Goal: Feedback & Contribution: Contribute content

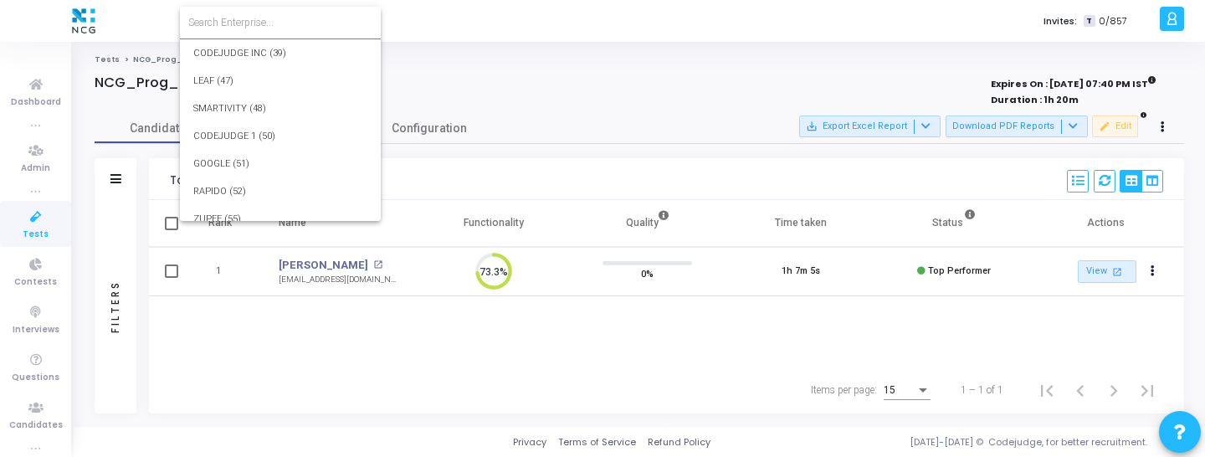
click at [275, 20] on input at bounding box center [280, 22] width 184 height 15
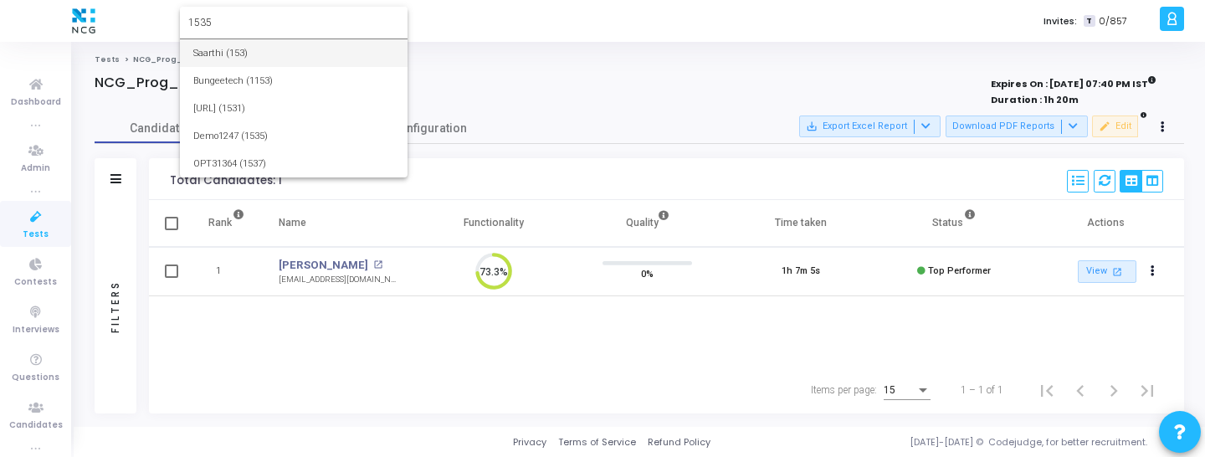
type input "1535"
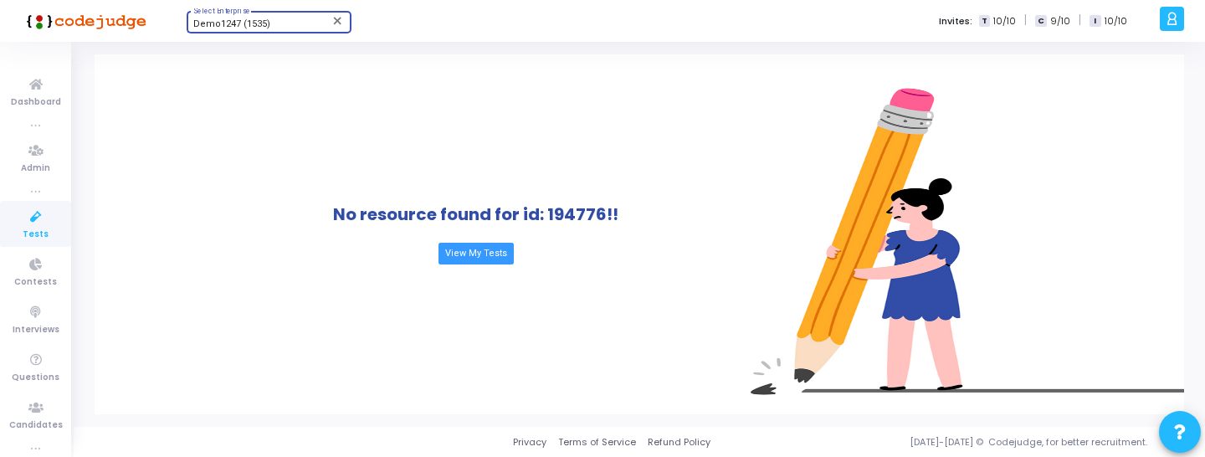
click at [35, 202] on link "Tests" at bounding box center [35, 224] width 71 height 46
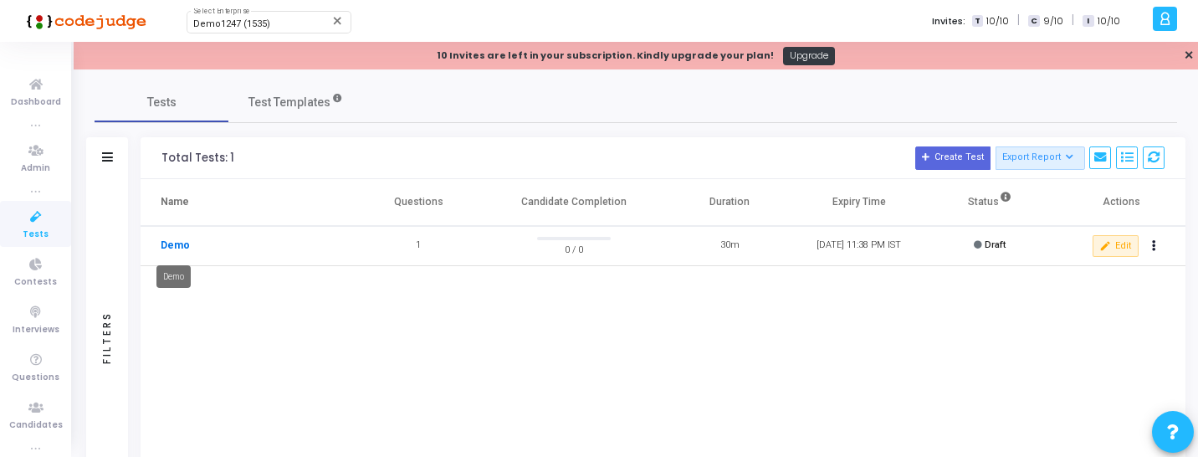
click at [181, 239] on link "Demo" at bounding box center [175, 245] width 29 height 15
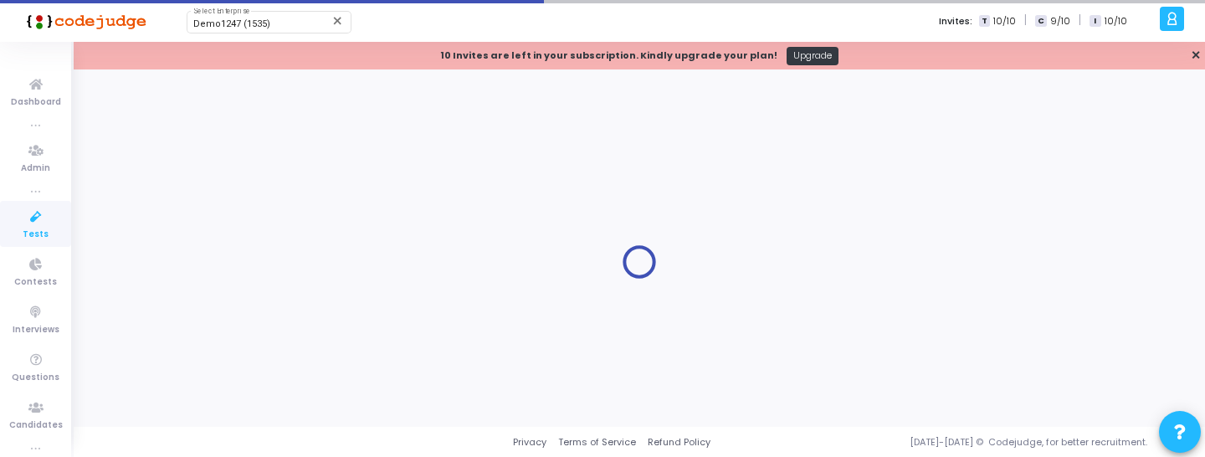
type input "Demo"
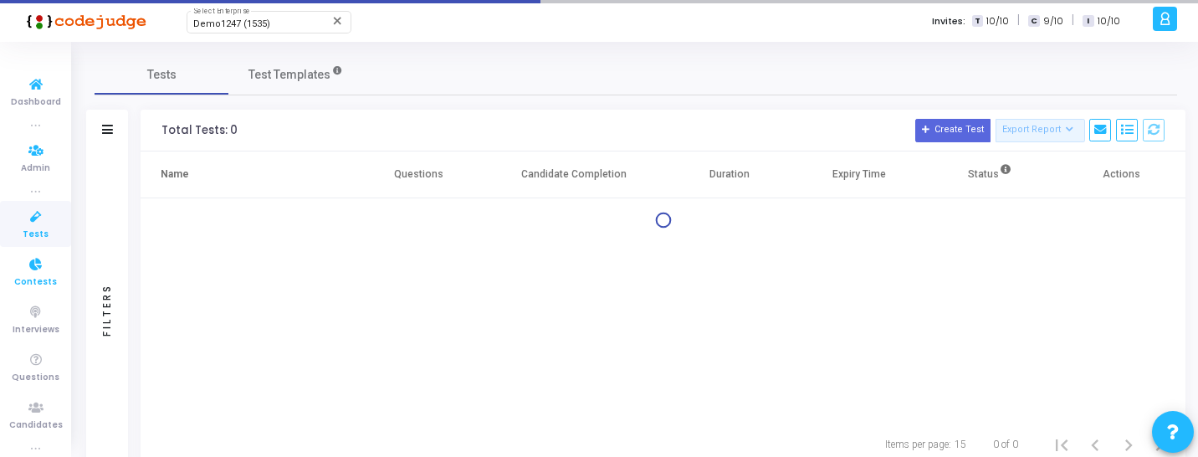
click at [22, 267] on icon at bounding box center [35, 264] width 35 height 21
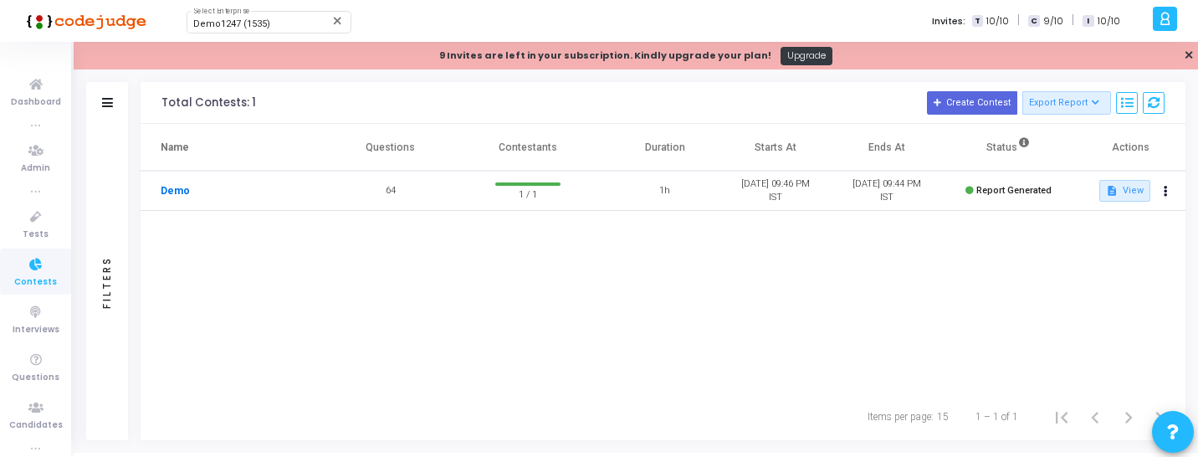
click at [168, 194] on link "Demo" at bounding box center [175, 190] width 29 height 15
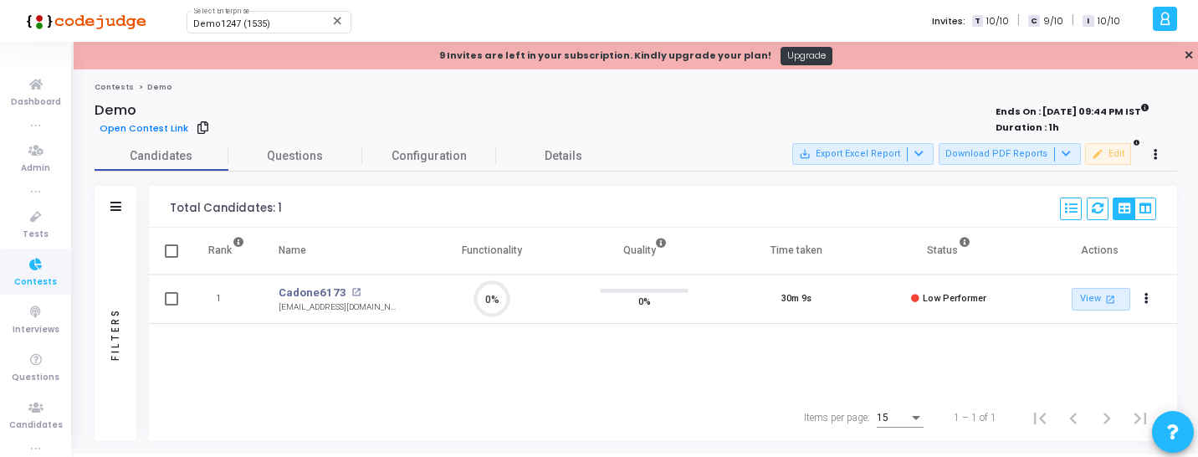
scroll to position [35, 43]
click at [1001, 144] on button "Download PDF Reports" at bounding box center [1010, 154] width 142 height 22
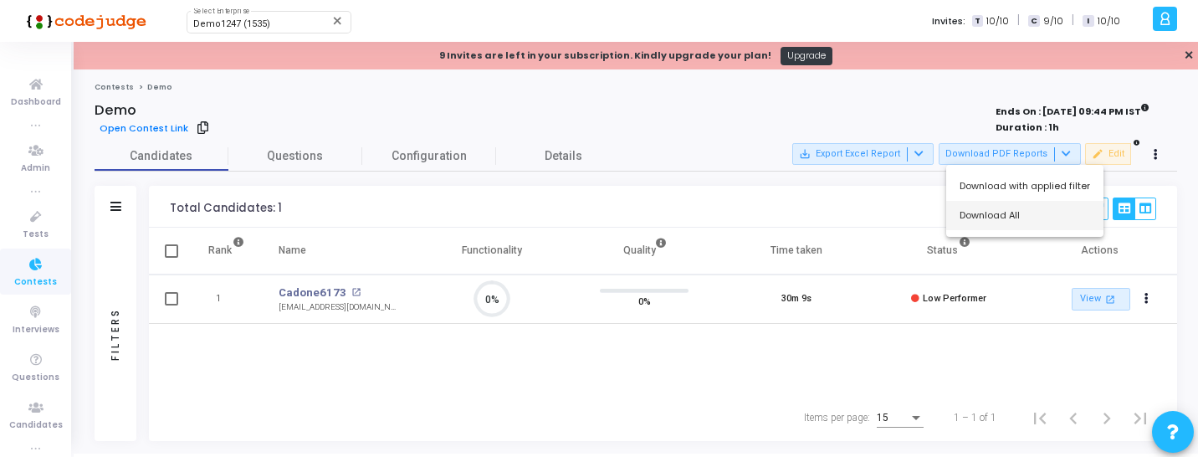
click at [1020, 204] on button "Download All" at bounding box center [1025, 215] width 157 height 29
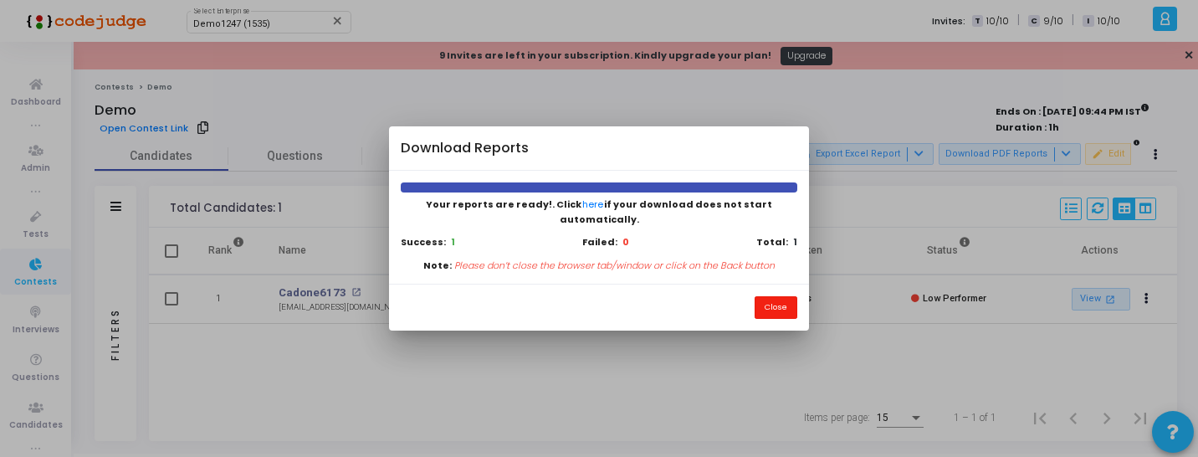
click at [773, 296] on button "Close" at bounding box center [776, 307] width 43 height 23
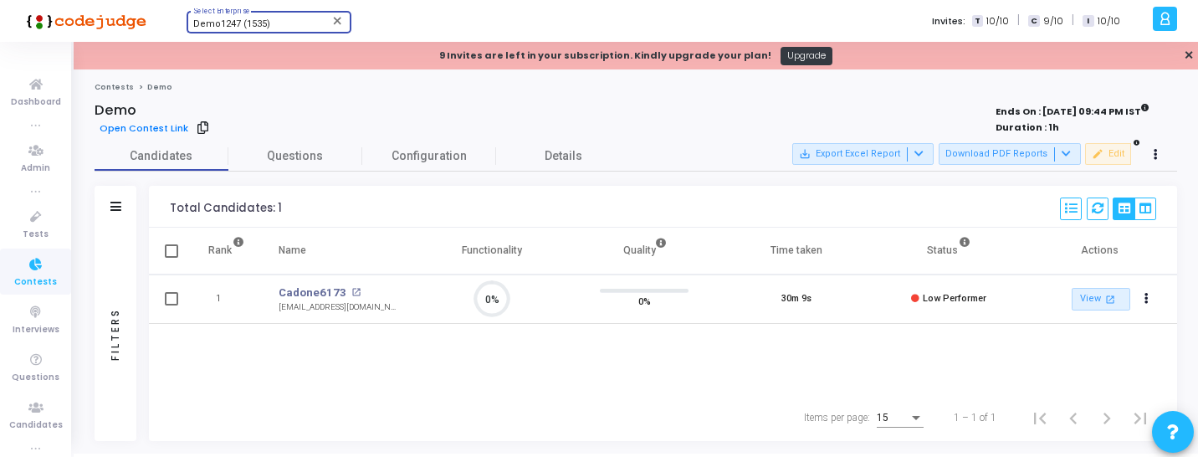
click at [289, 22] on div "Demo1247 (1535)" at bounding box center [261, 24] width 136 height 10
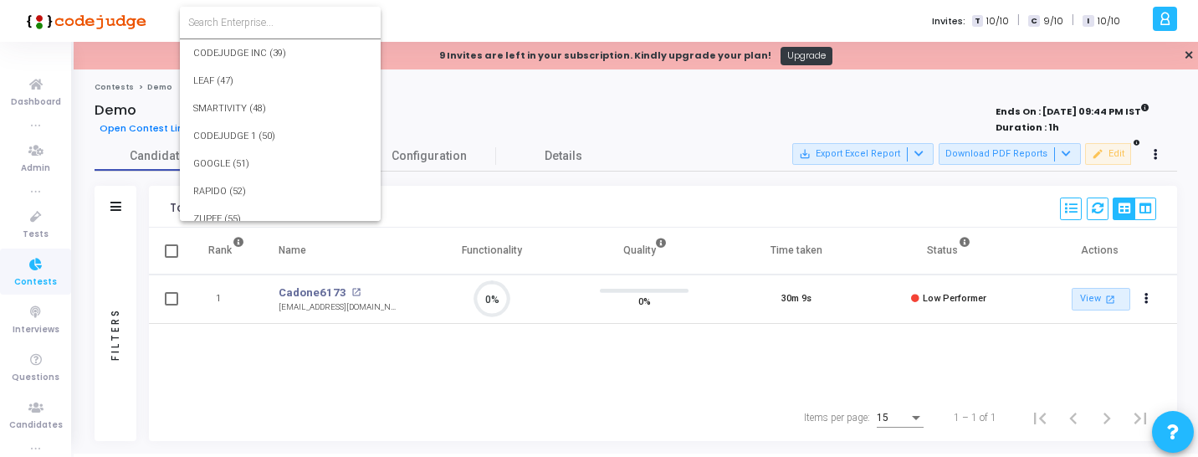
scroll to position [33635, 0]
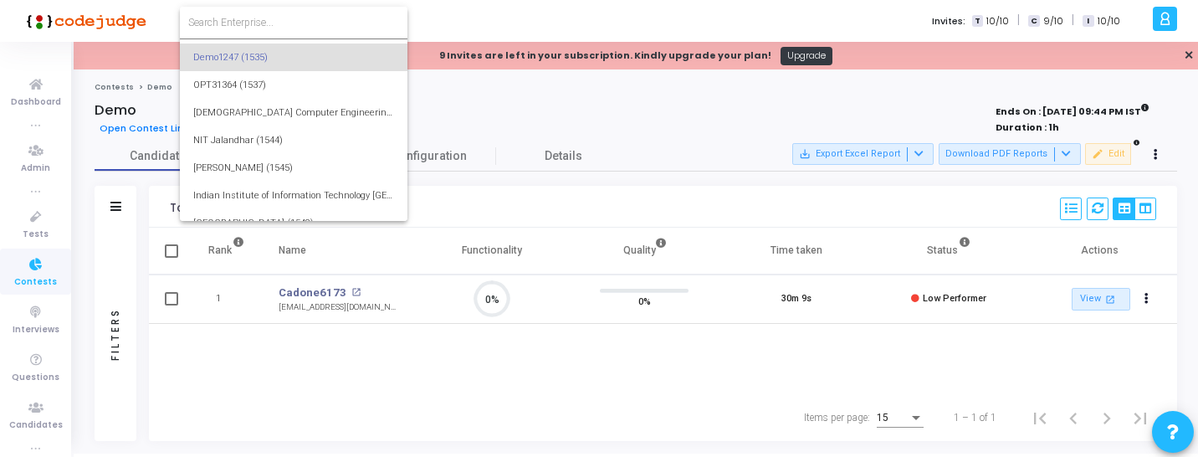
click at [289, 22] on input at bounding box center [293, 22] width 211 height 15
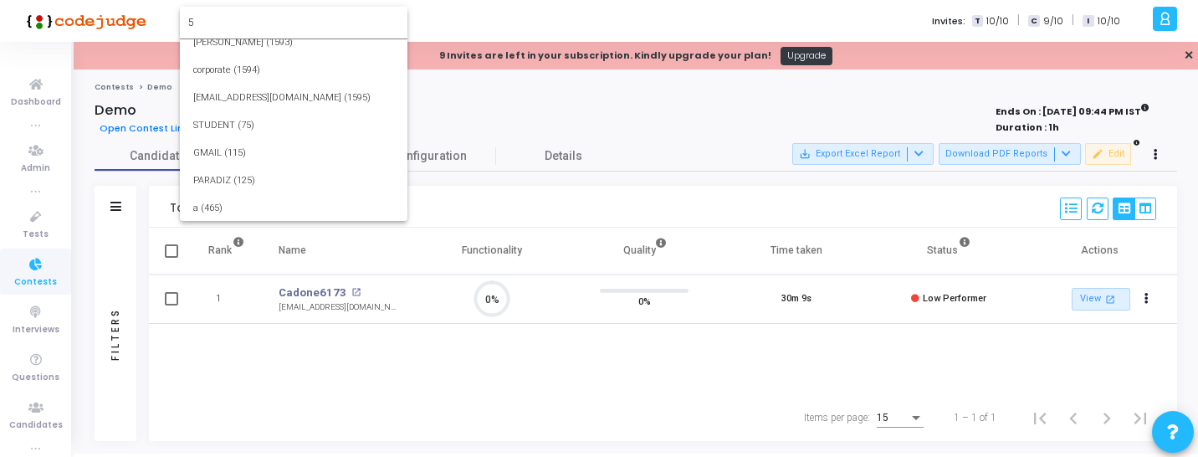
scroll to position [0, 0]
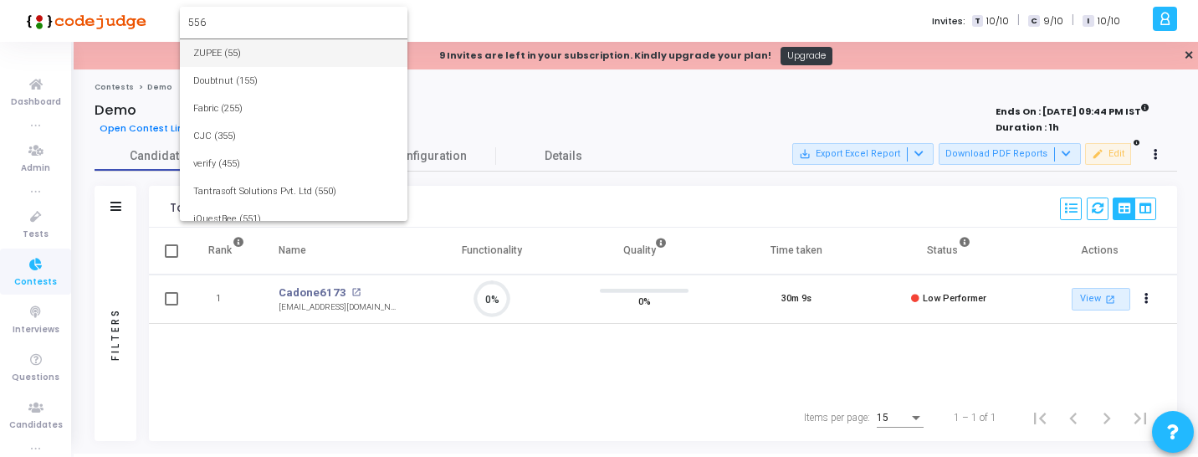
type input "556"
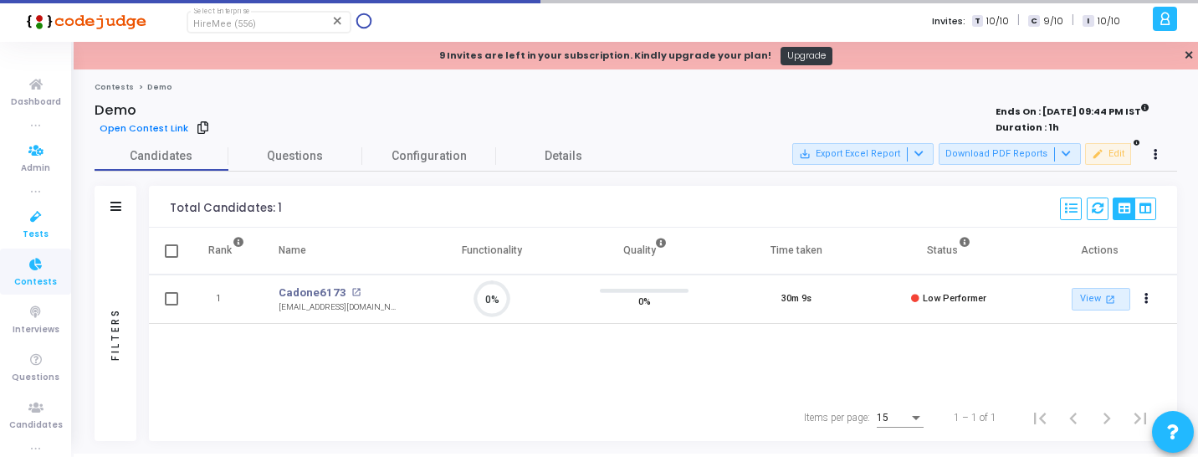
click at [25, 226] on icon at bounding box center [35, 217] width 35 height 21
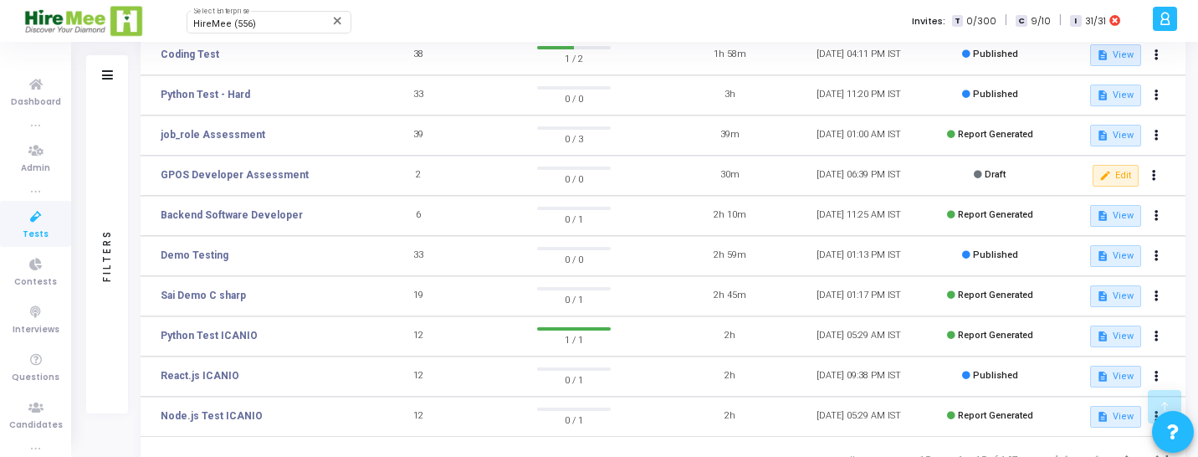
scroll to position [368, 0]
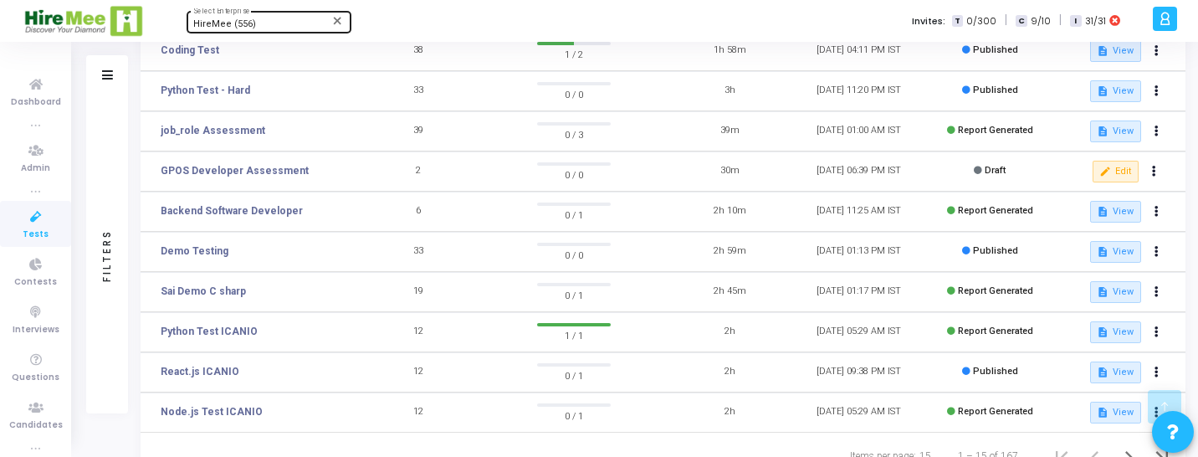
click at [275, 28] on div "HireMee (556)" at bounding box center [261, 24] width 136 height 10
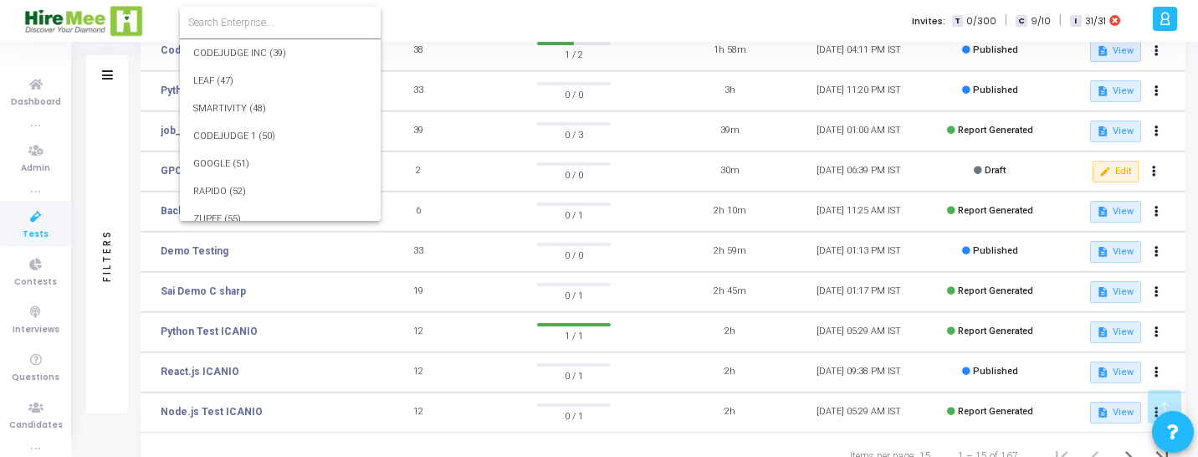
scroll to position [13474, 0]
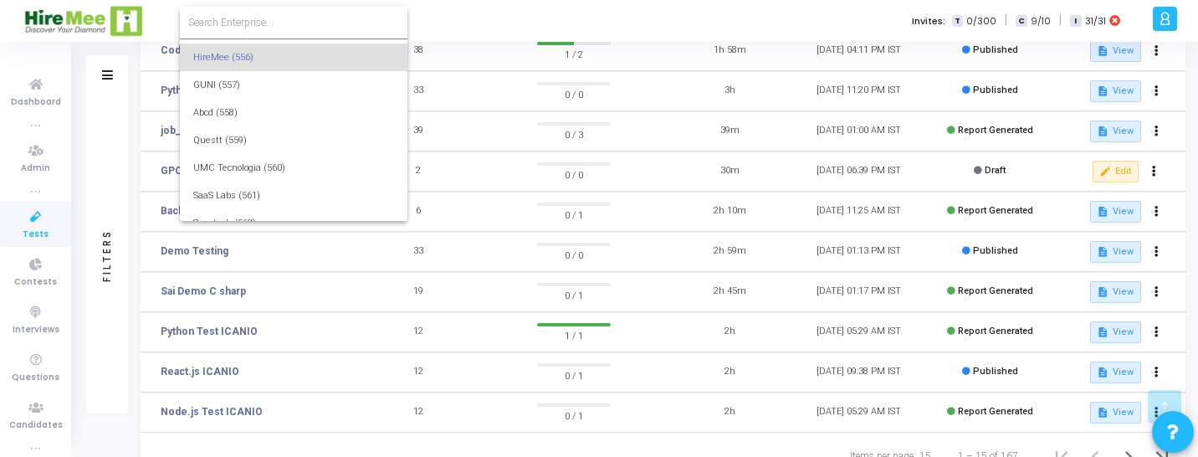
click at [275, 28] on input at bounding box center [293, 22] width 211 height 15
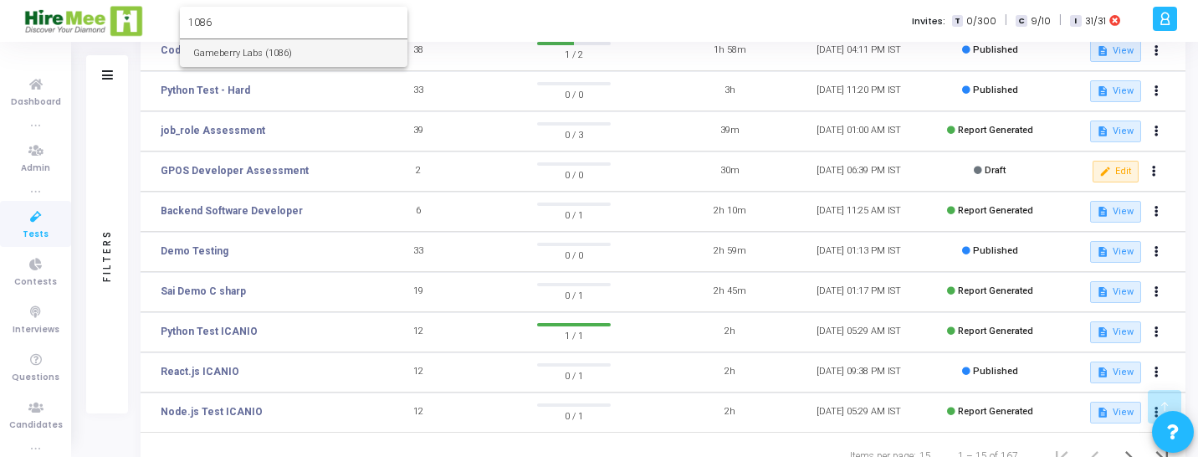
type input "1086"
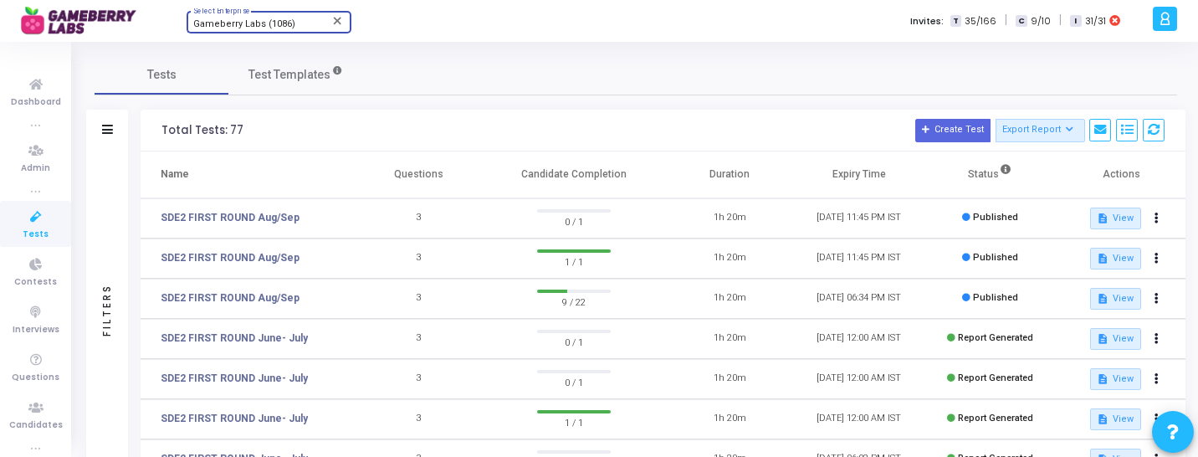
click at [279, 23] on span "Gameberry Labs (1086)" at bounding box center [244, 23] width 102 height 11
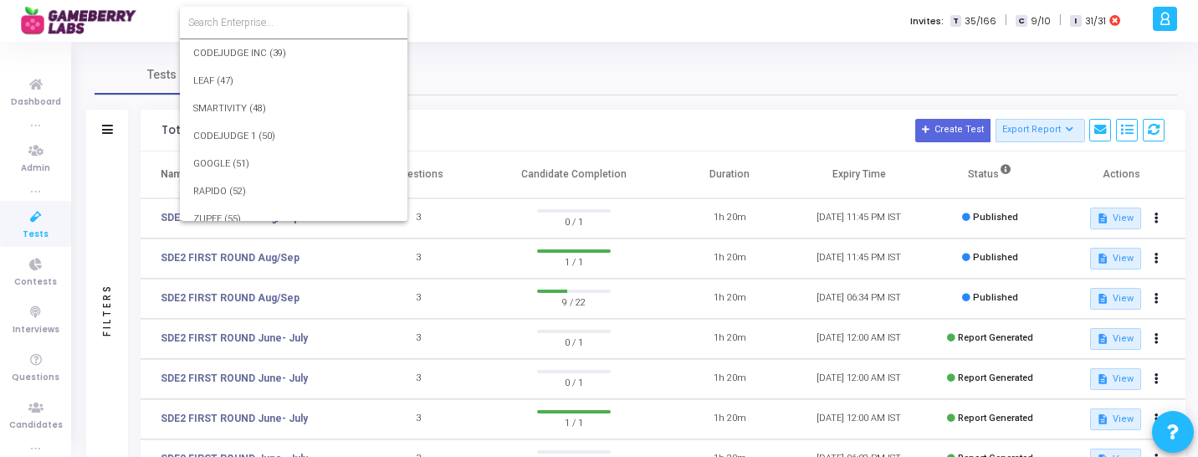
scroll to position [25847, 0]
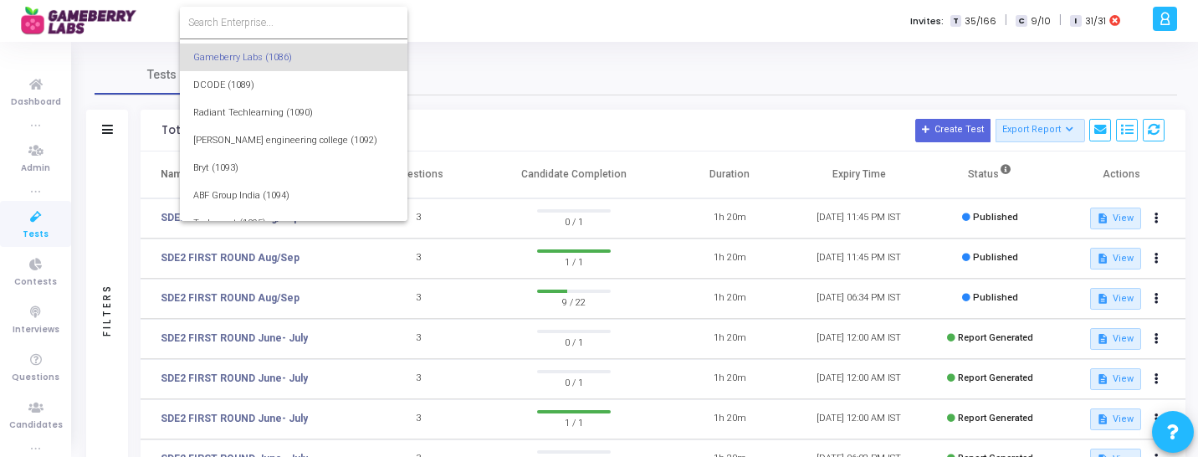
click at [285, 23] on input at bounding box center [293, 22] width 211 height 15
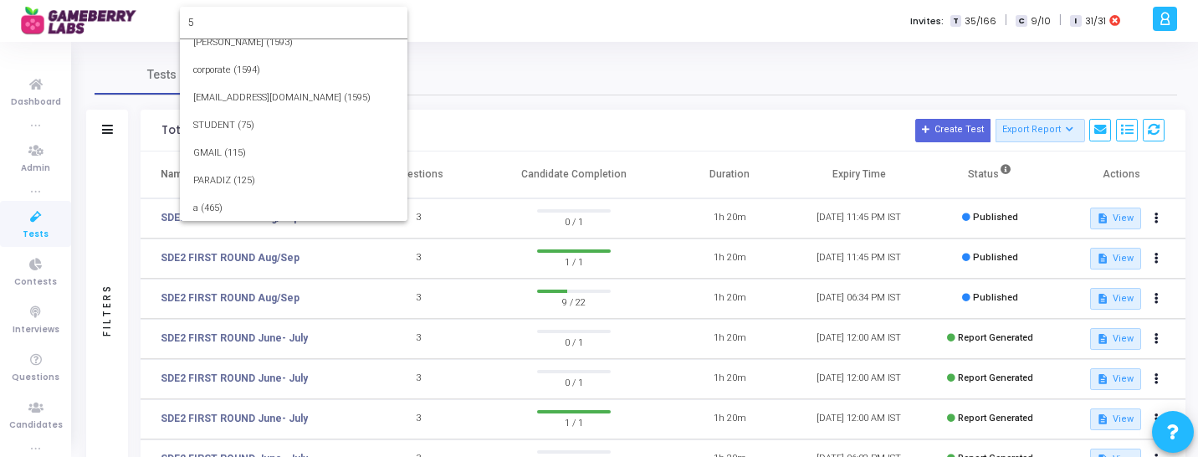
scroll to position [0, 0]
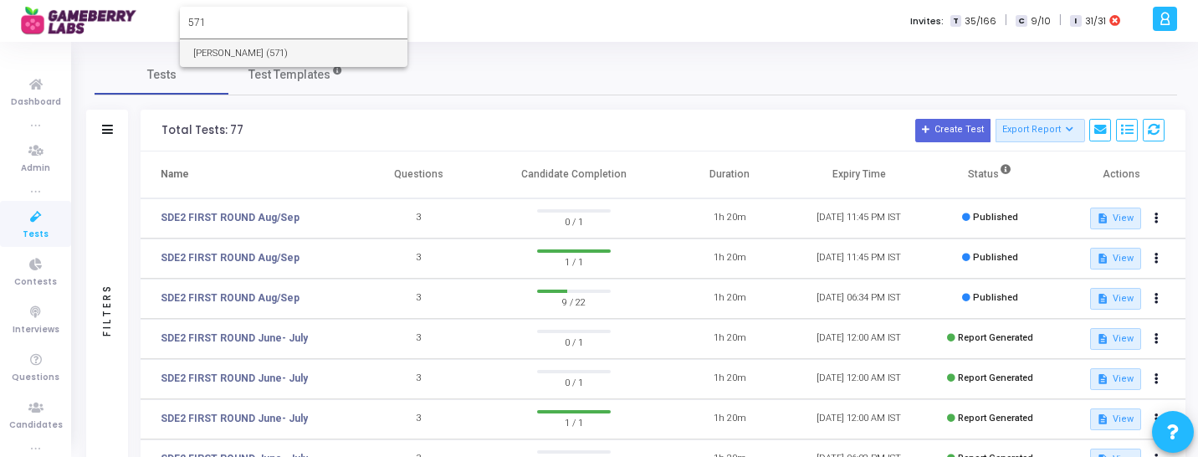
type input "571"
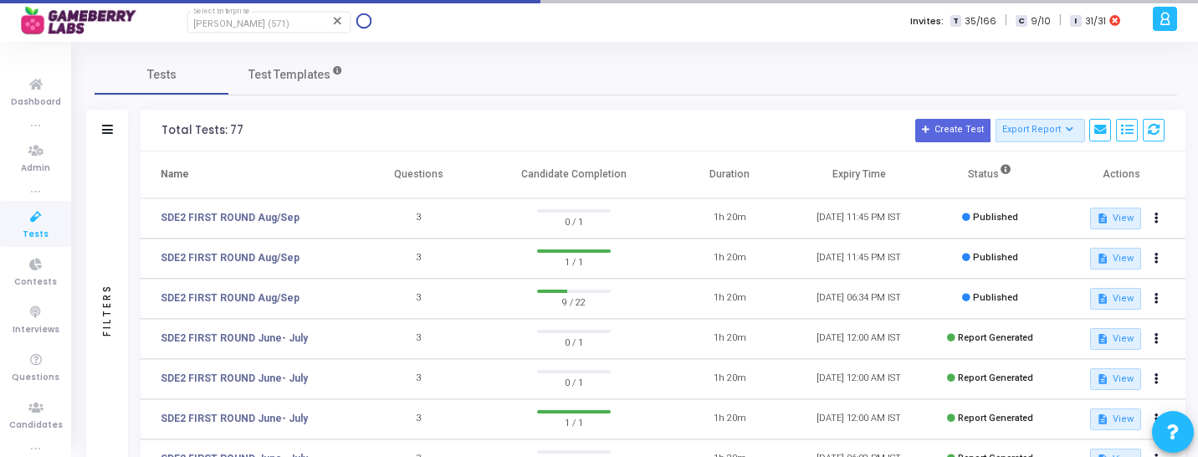
click at [45, 230] on link "Tests" at bounding box center [35, 224] width 71 height 46
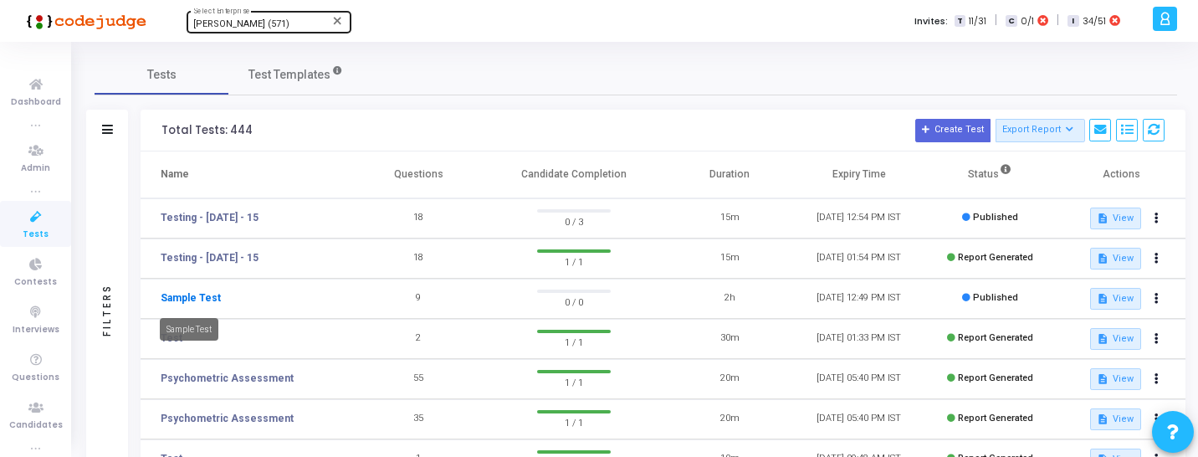
click at [204, 300] on link "Sample Test" at bounding box center [191, 297] width 60 height 15
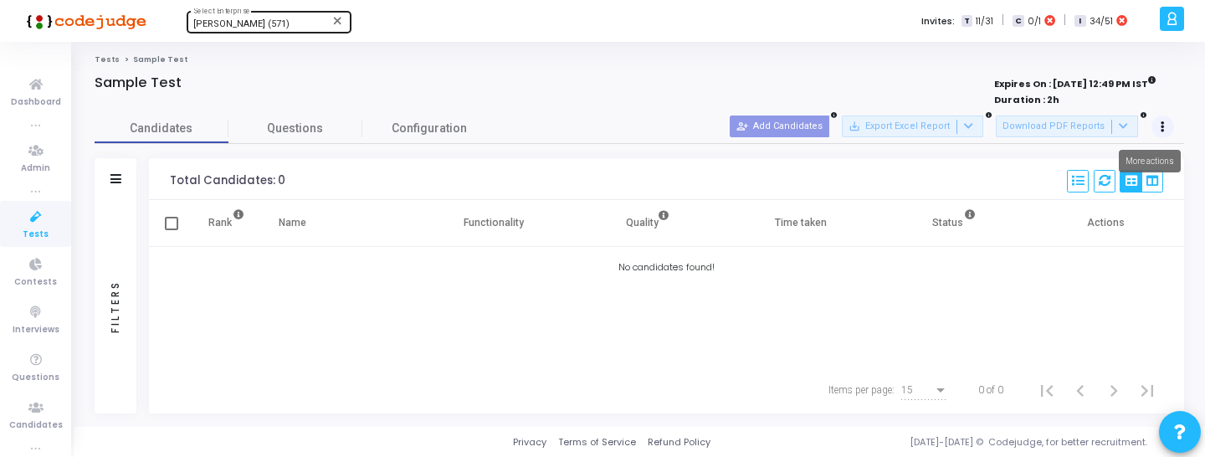
click at [1161, 123] on icon at bounding box center [1163, 127] width 4 height 8
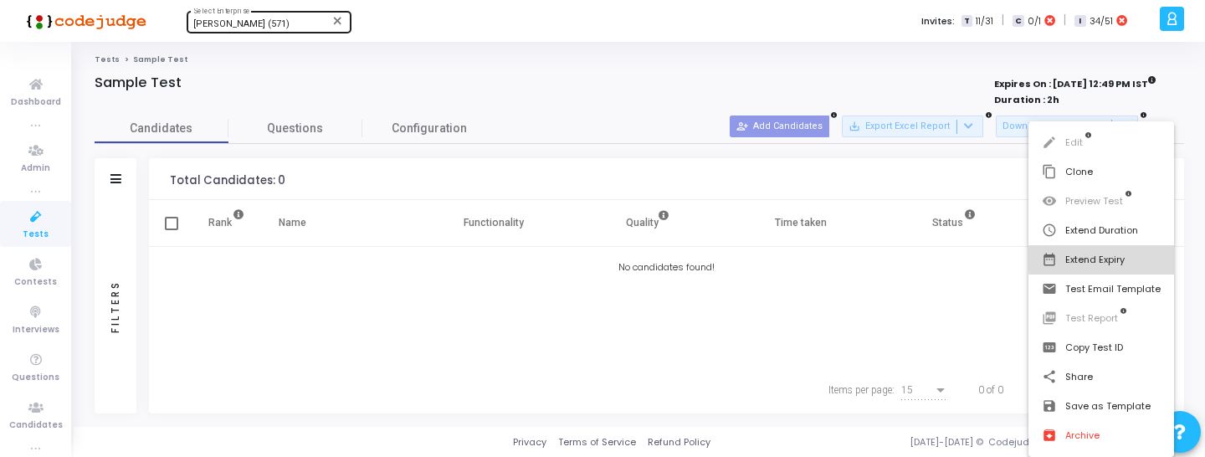
click at [1123, 259] on button "date_range Extend Expiry" at bounding box center [1102, 259] width 146 height 29
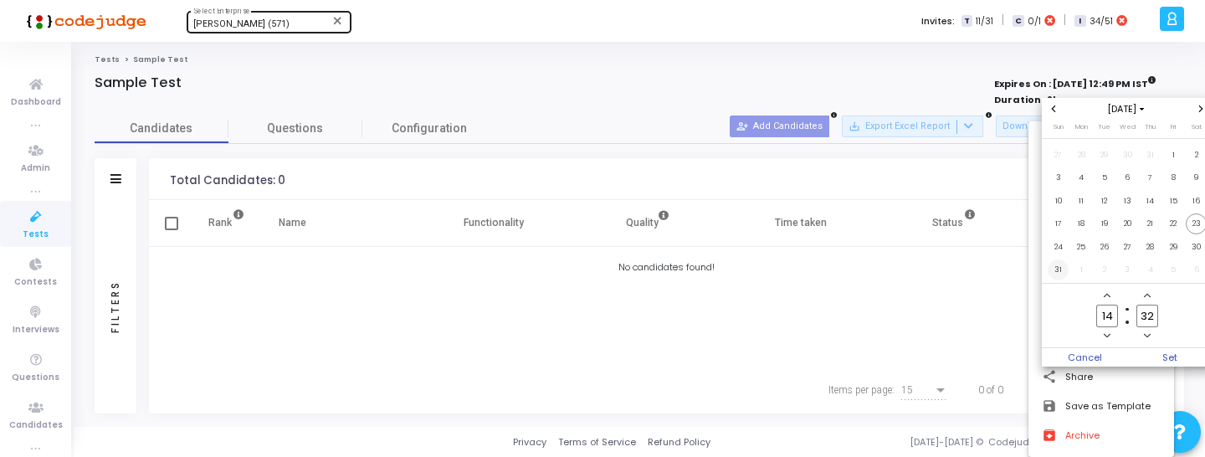
click at [1059, 271] on span "31" at bounding box center [1058, 269] width 21 height 21
click at [1148, 360] on span "Set" at bounding box center [1169, 357] width 85 height 18
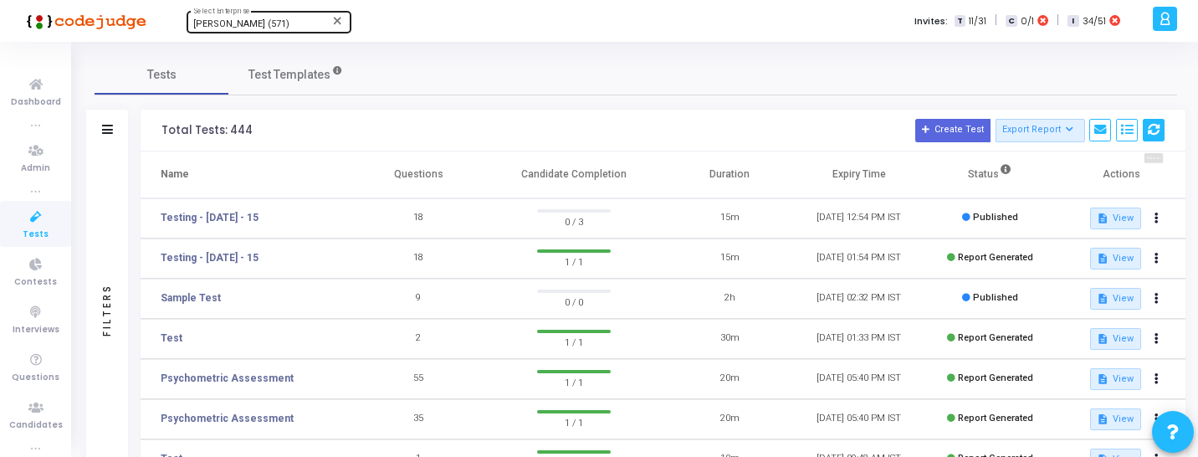
click at [1154, 134] on icon at bounding box center [1154, 130] width 12 height 12
click at [212, 214] on link "Testing - JUL - 15" at bounding box center [210, 217] width 98 height 15
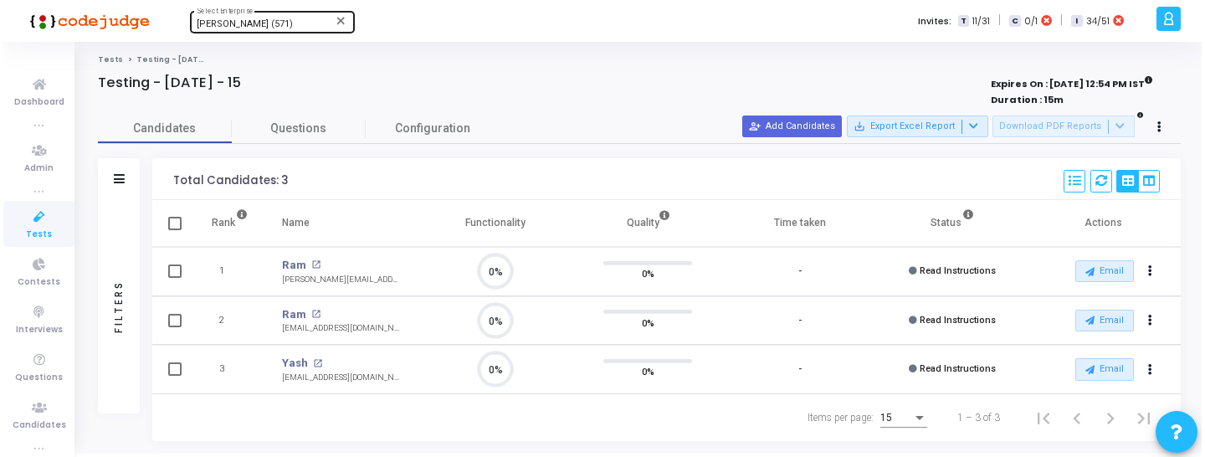
scroll to position [35, 43]
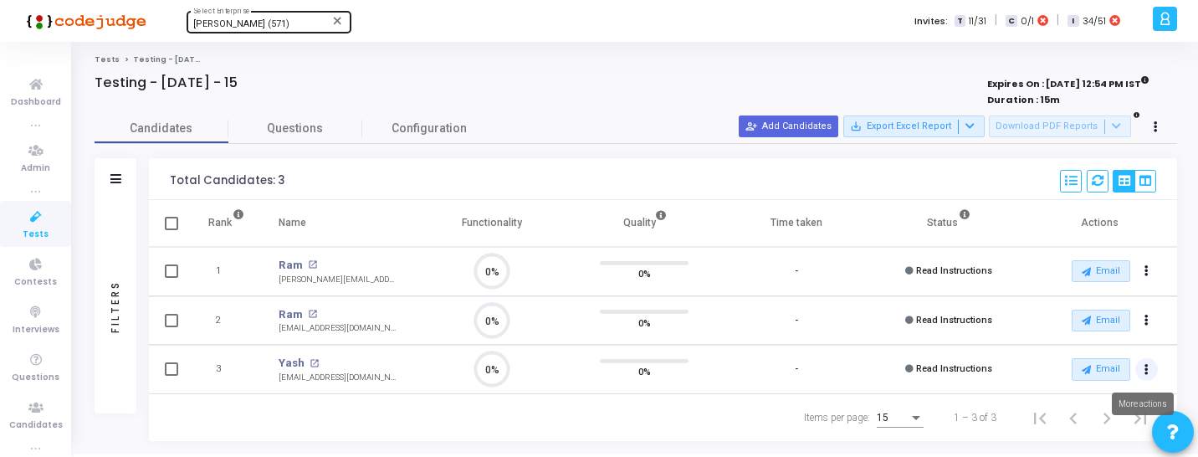
click at [1151, 284] on button "Actions" at bounding box center [1147, 271] width 23 height 23
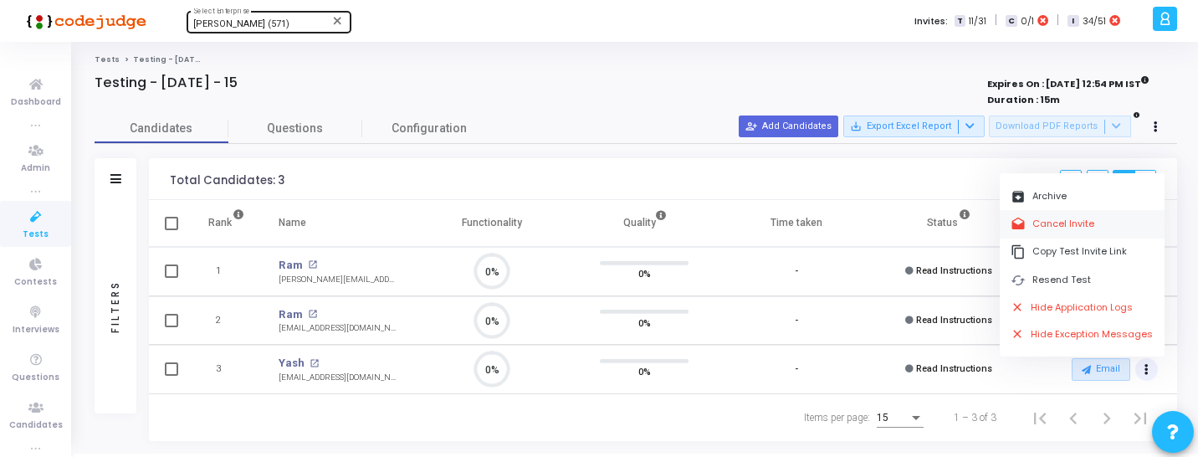
click at [1085, 226] on button "drafts Cancel Invite" at bounding box center [1082, 224] width 165 height 28
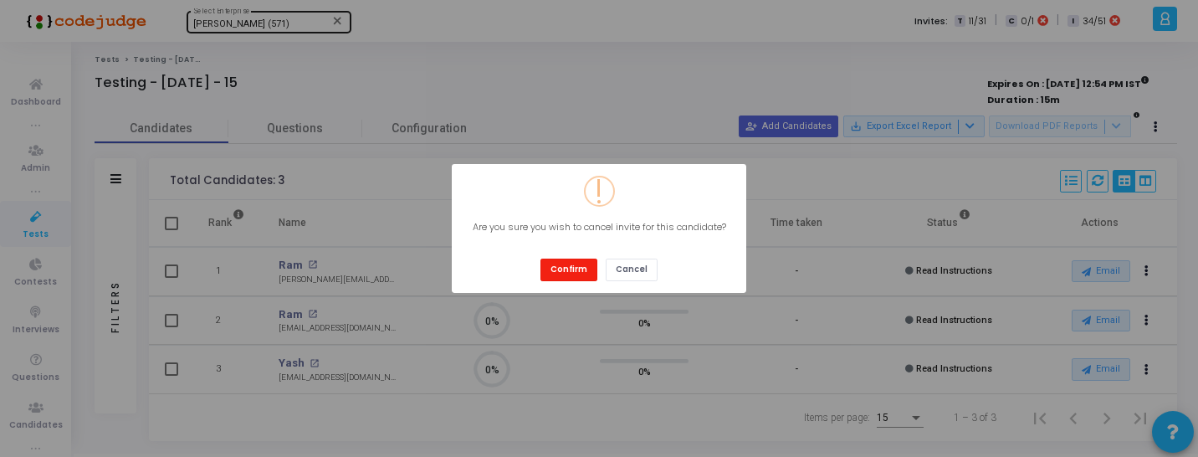
click at [556, 265] on button "Confirm" at bounding box center [569, 270] width 57 height 23
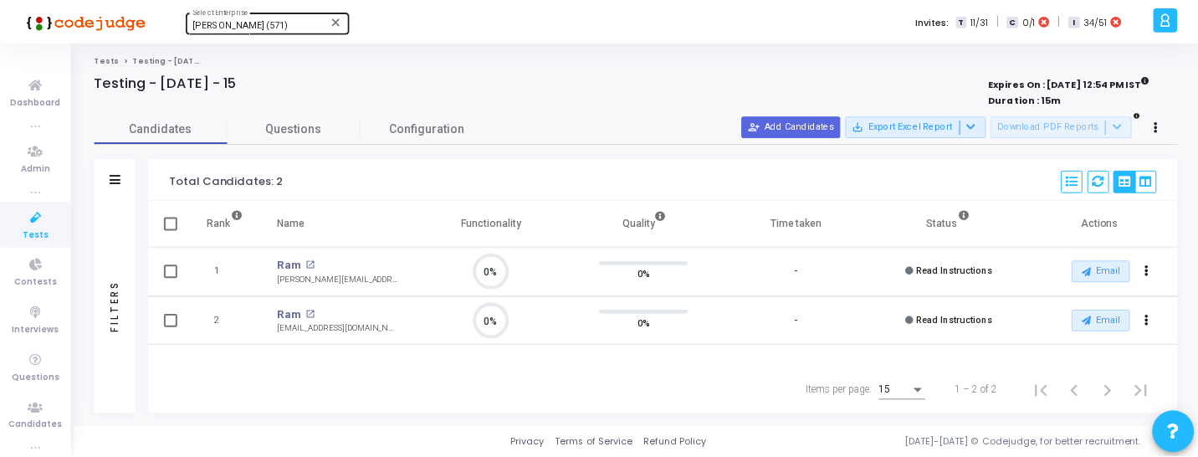
scroll to position [8, 8]
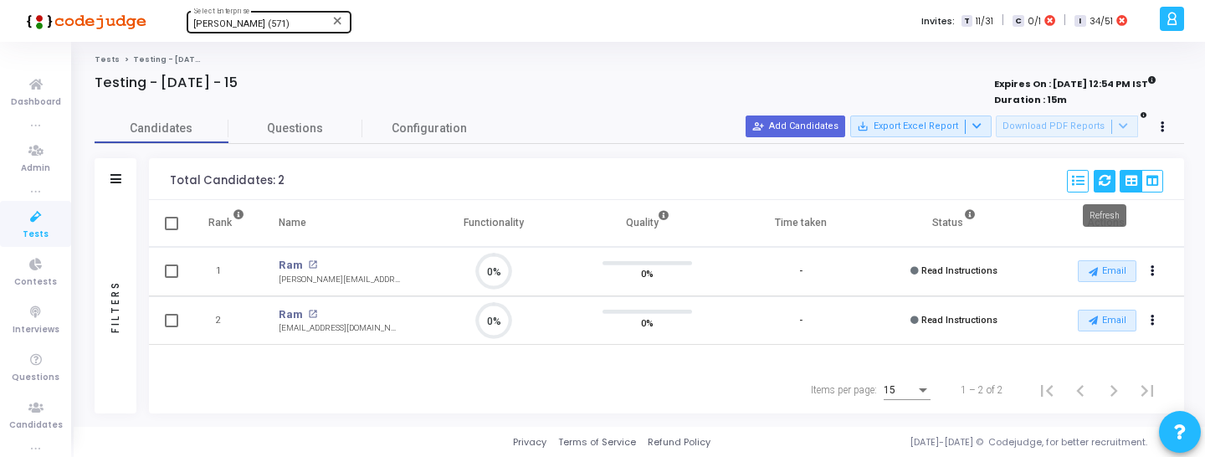
click at [1106, 180] on icon at bounding box center [1105, 181] width 12 height 12
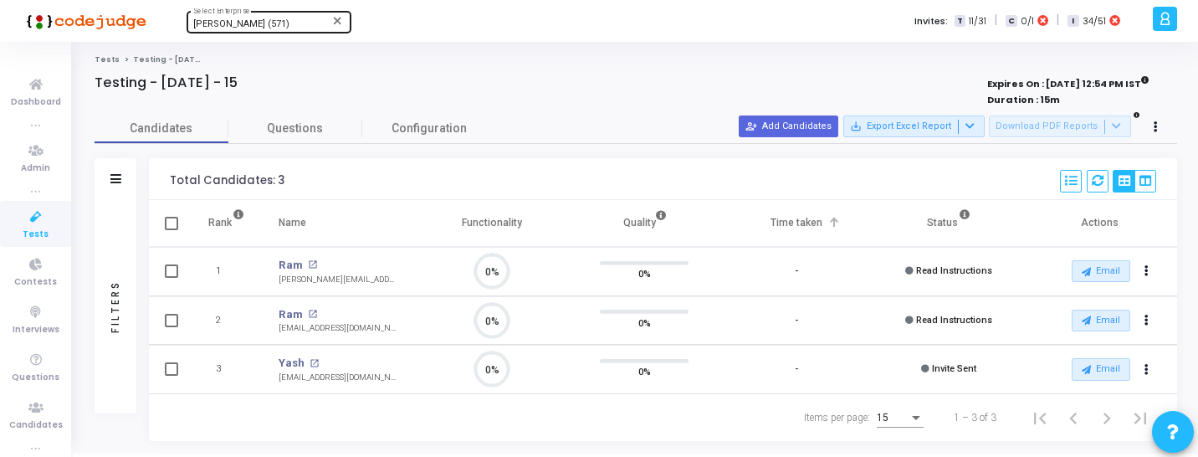
scroll to position [27, 0]
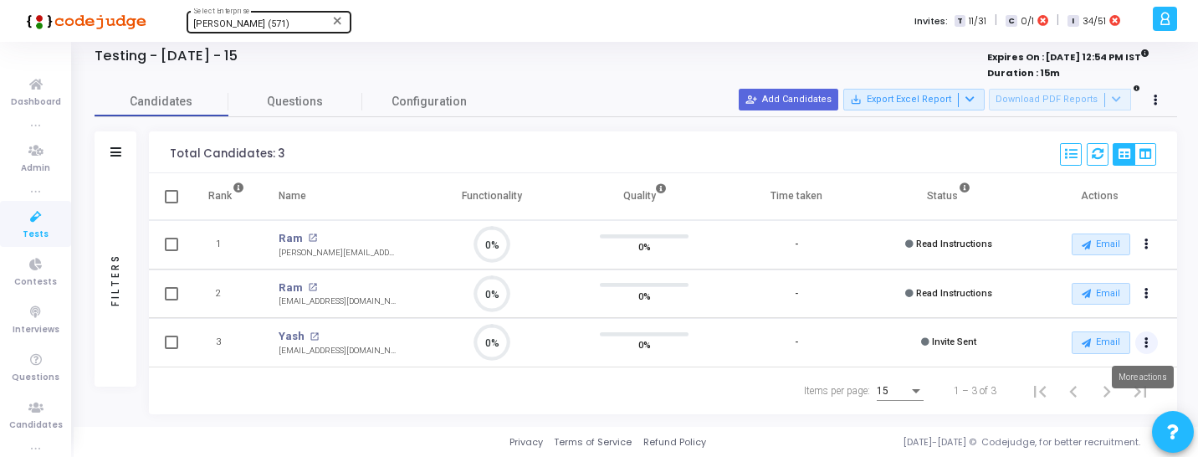
click at [1147, 257] on button "Actions" at bounding box center [1147, 245] width 23 height 23
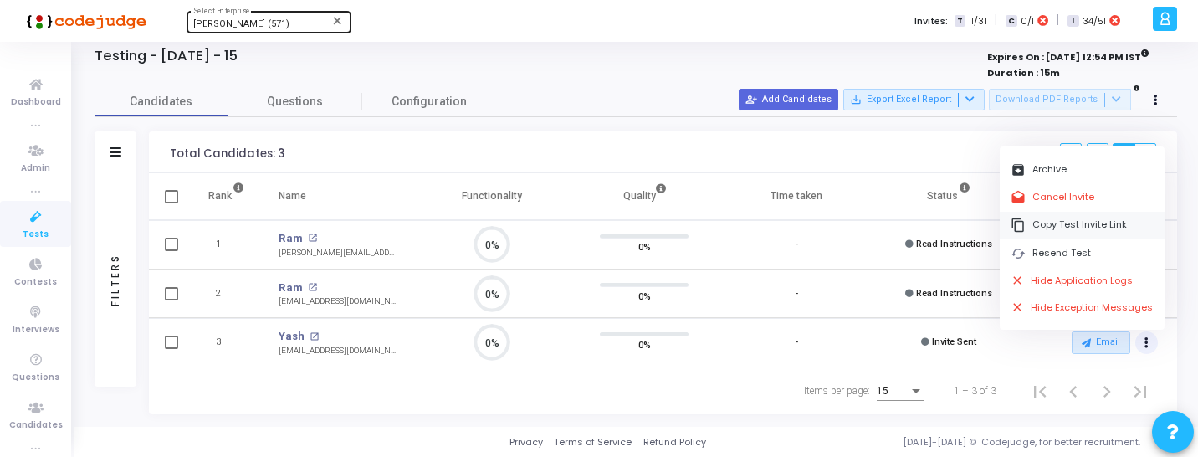
click at [1050, 227] on button "content_copy Copy Test Invite Link" at bounding box center [1082, 226] width 165 height 28
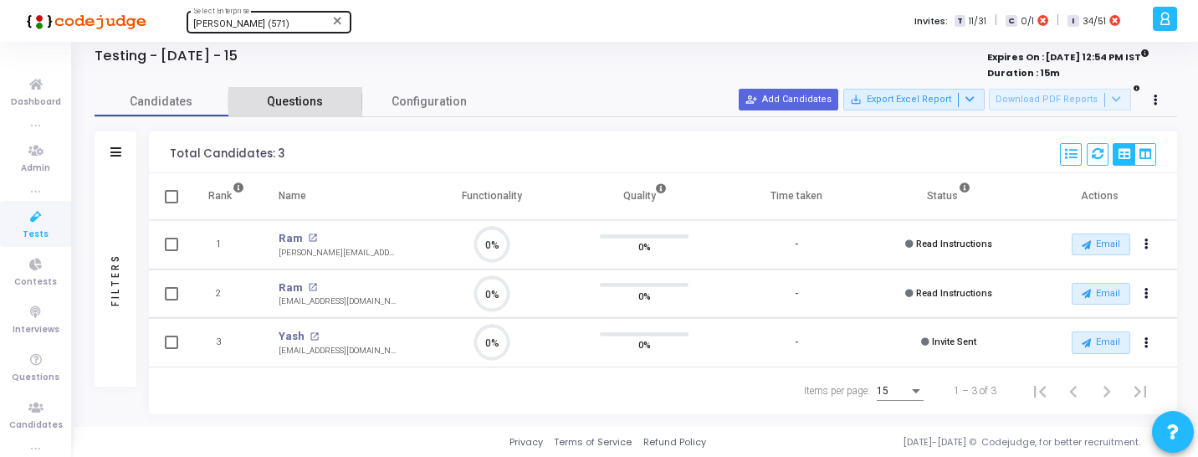
click at [331, 106] on span "Questions" at bounding box center [295, 102] width 134 height 18
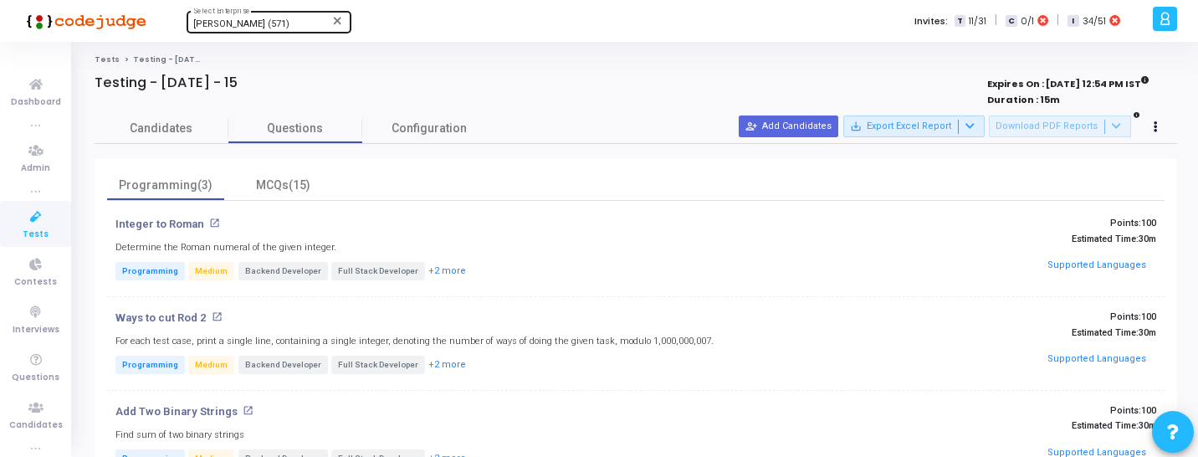
click at [209, 225] on mat-icon "open_in_new" at bounding box center [214, 223] width 11 height 11
click at [211, 132] on span "Candidates" at bounding box center [162, 129] width 134 height 18
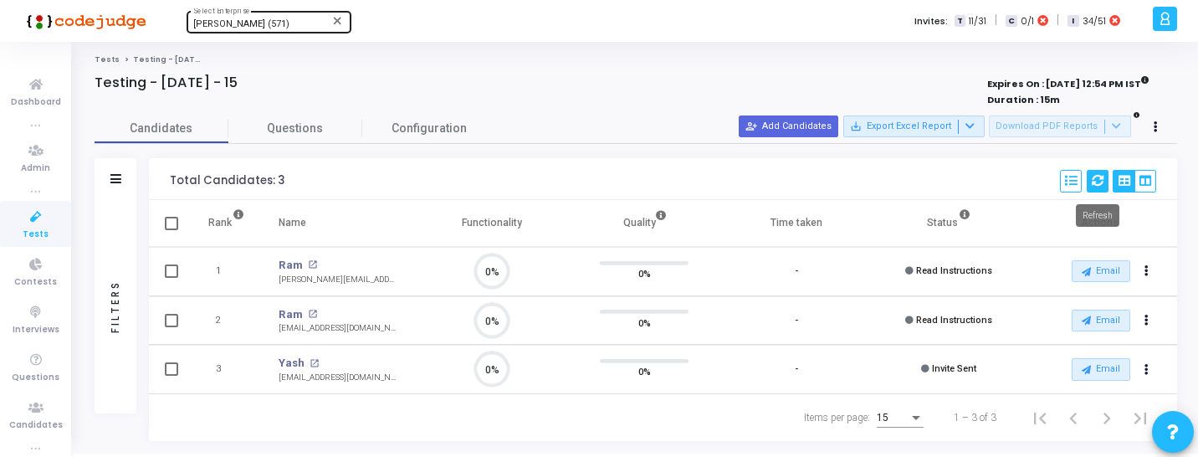
click at [1095, 176] on icon at bounding box center [1098, 181] width 12 height 12
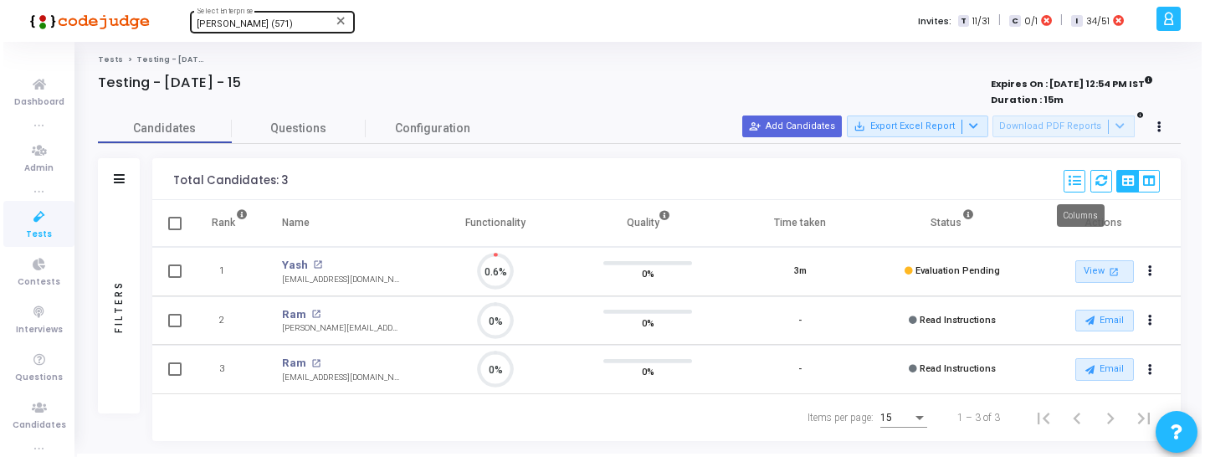
scroll to position [35, 43]
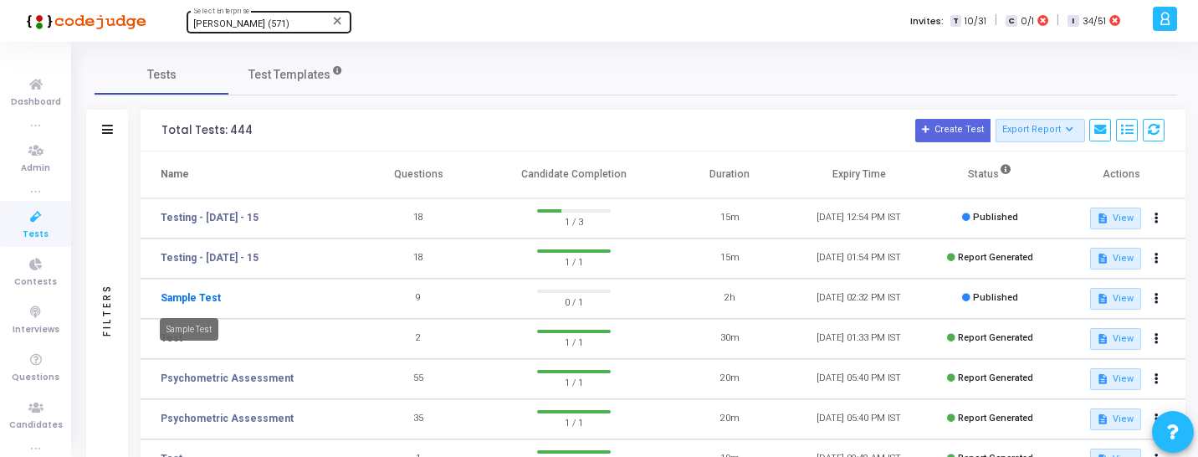
click at [195, 301] on link "Sample Test" at bounding box center [191, 297] width 60 height 15
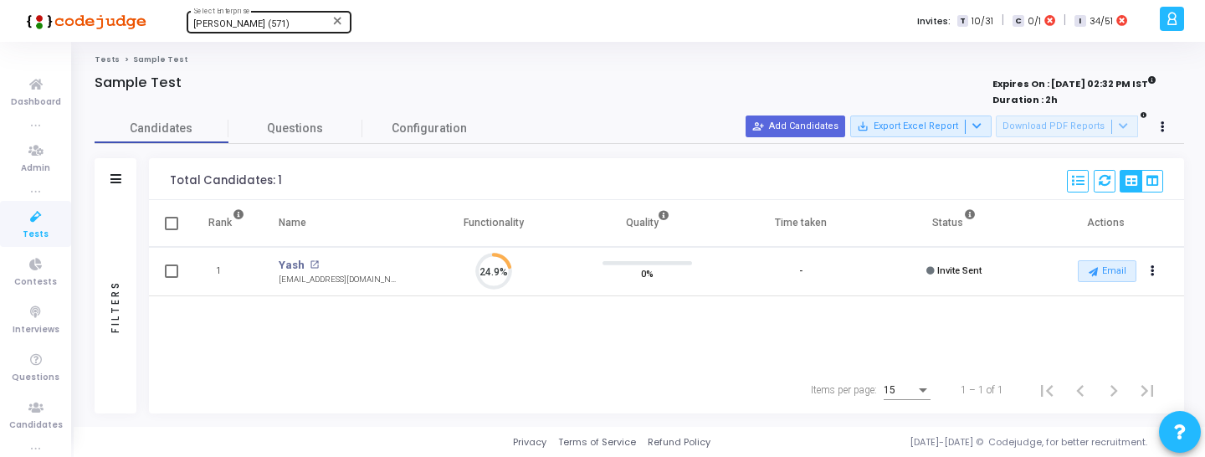
scroll to position [35, 43]
click at [1156, 269] on button "Actions" at bounding box center [1153, 271] width 23 height 23
click at [277, 18] on div "Rajat Tyagi (571) Select Enterprise" at bounding box center [268, 20] width 151 height 25
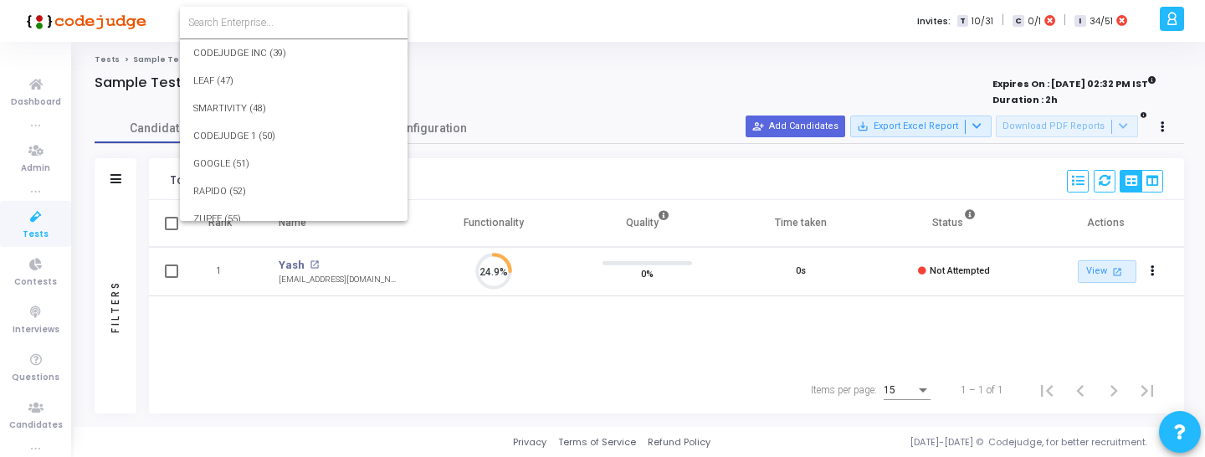
scroll to position [13888, 0]
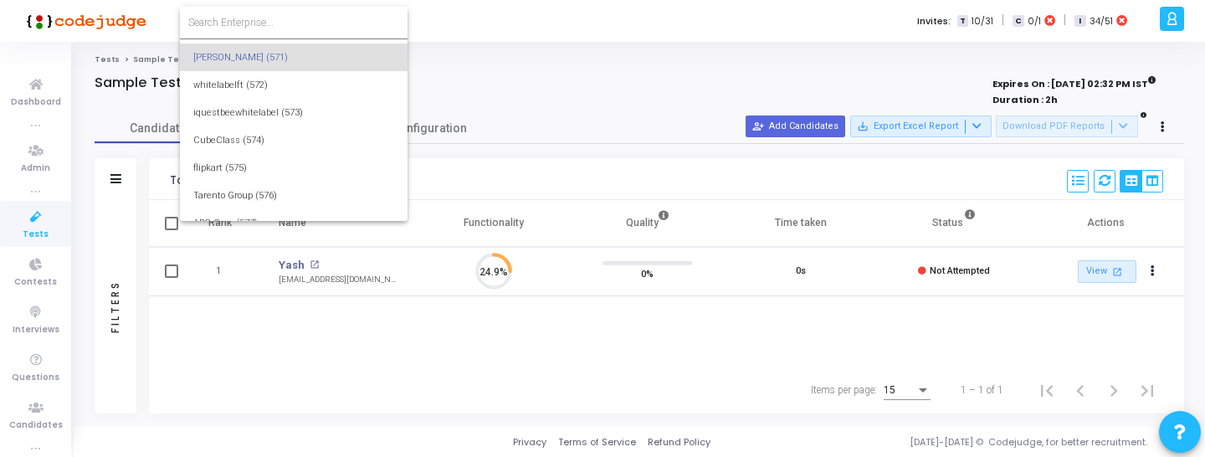
click at [284, 23] on input at bounding box center [293, 22] width 211 height 15
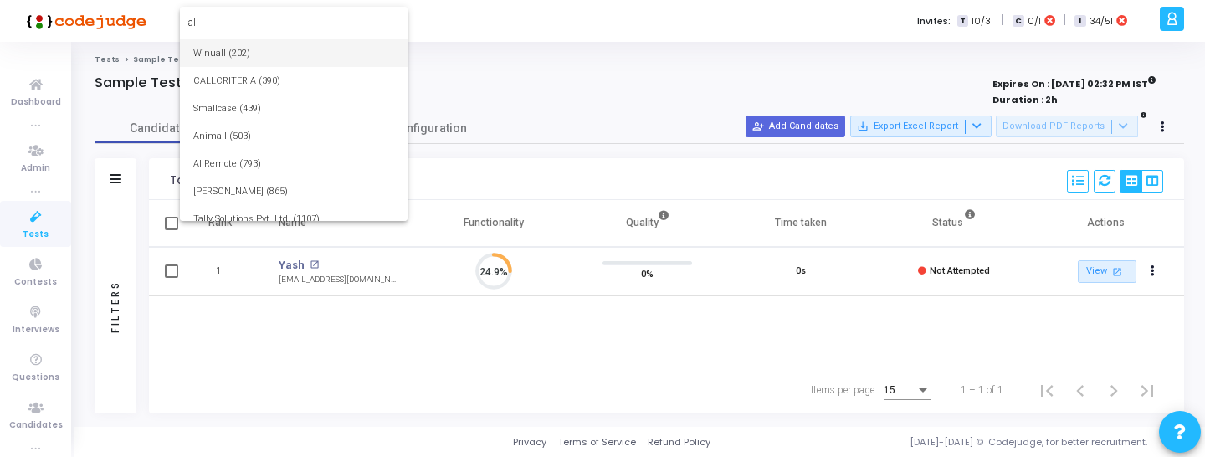
type input "all"
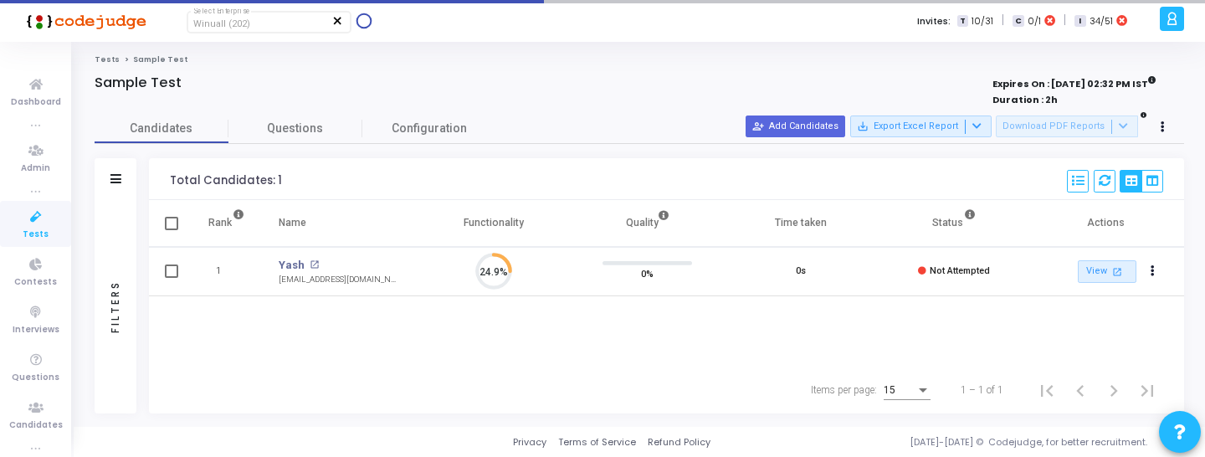
click at [336, 17] on mat-icon "close" at bounding box center [337, 20] width 13 height 13
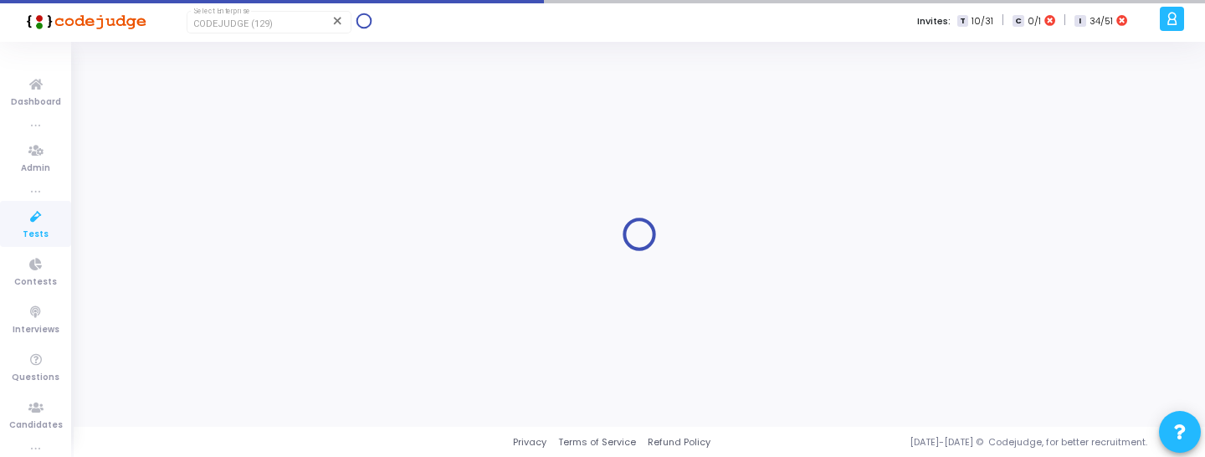
click at [285, 26] on div "CODEJUDGE (129)" at bounding box center [261, 24] width 136 height 10
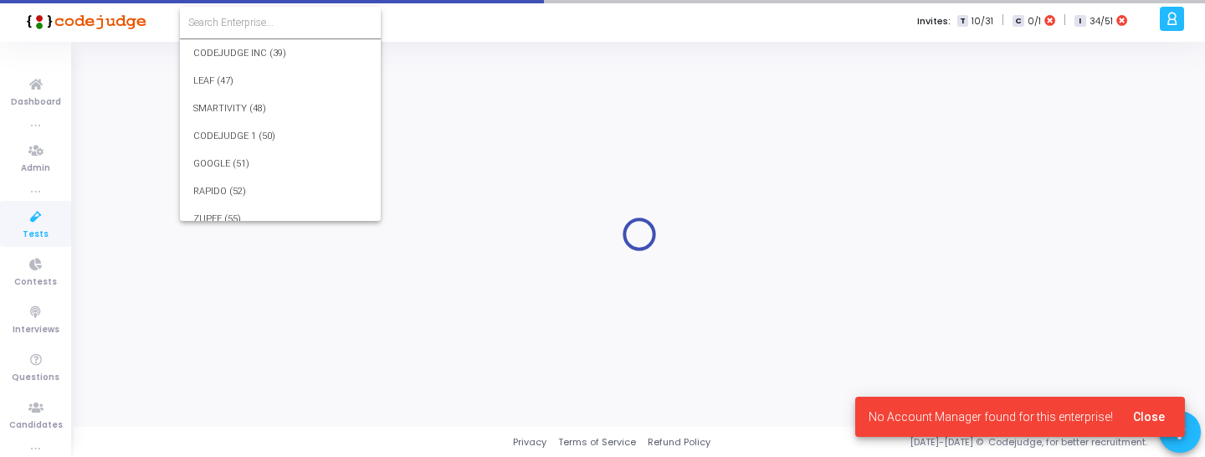
scroll to position [13888, 0]
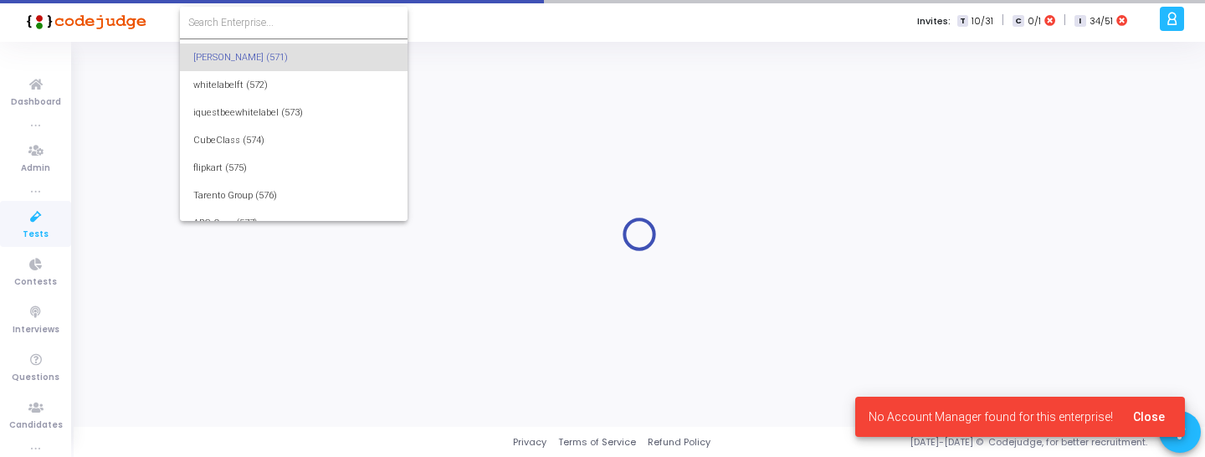
click at [285, 26] on input at bounding box center [293, 22] width 211 height 15
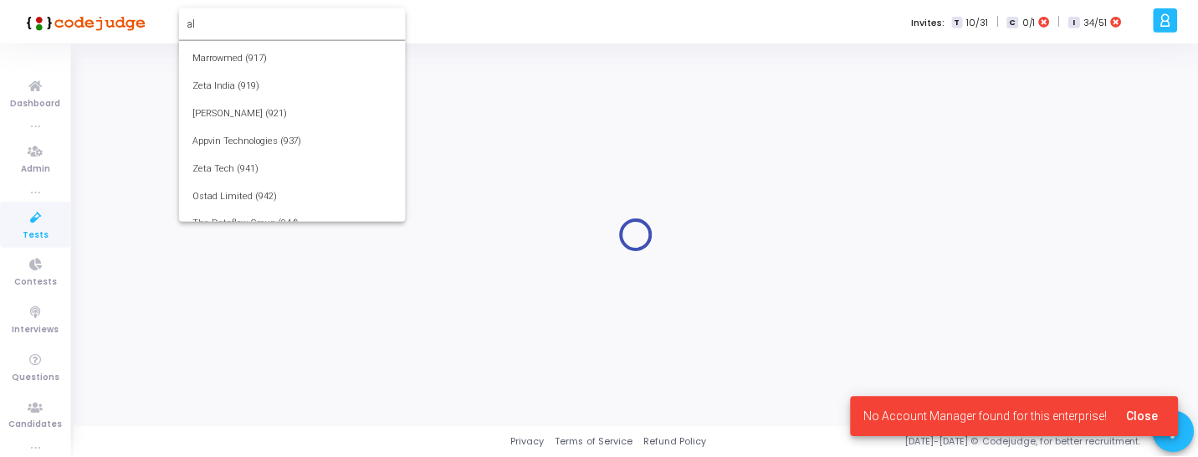
scroll to position [0, 0]
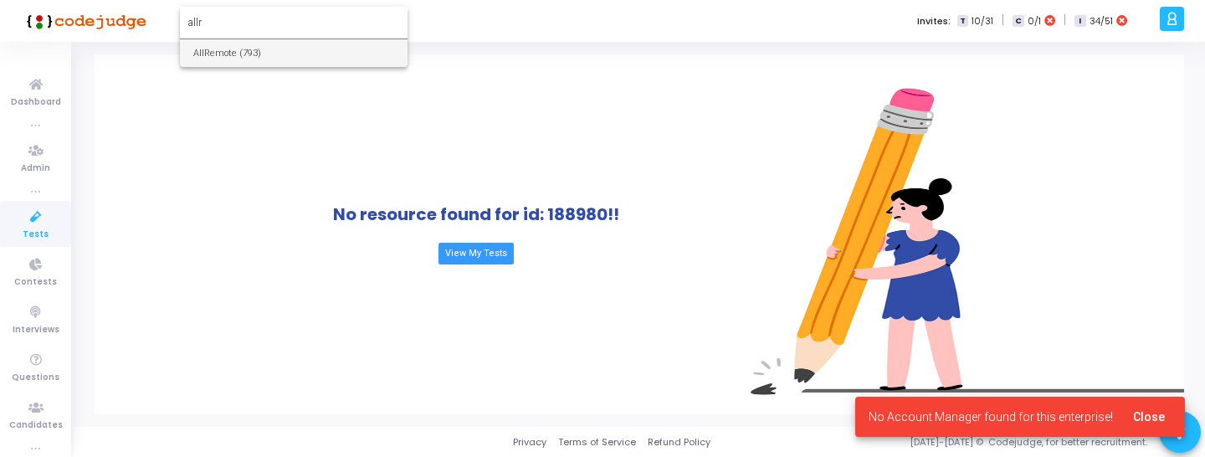
type input "allr"
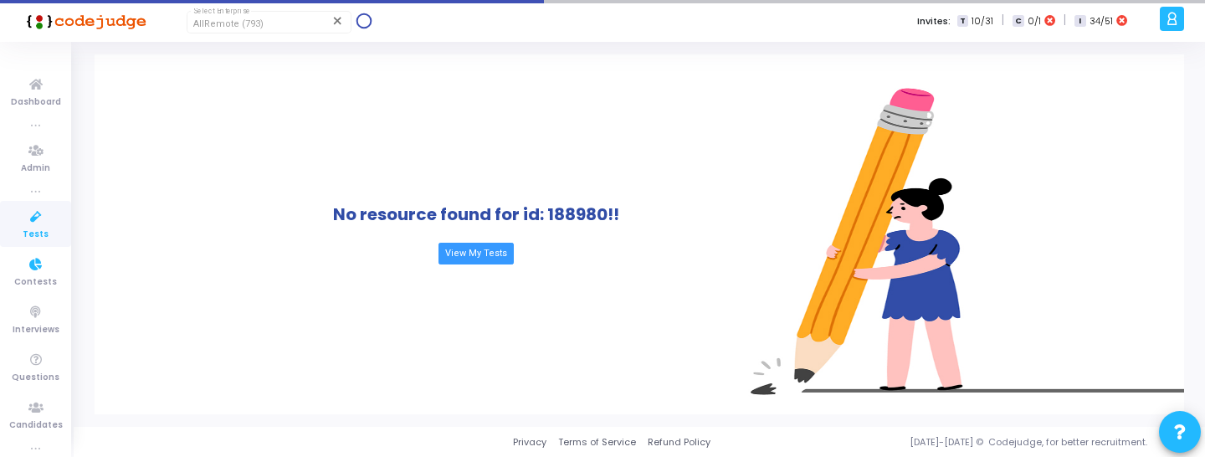
click at [28, 234] on span "Tests" at bounding box center [36, 235] width 26 height 14
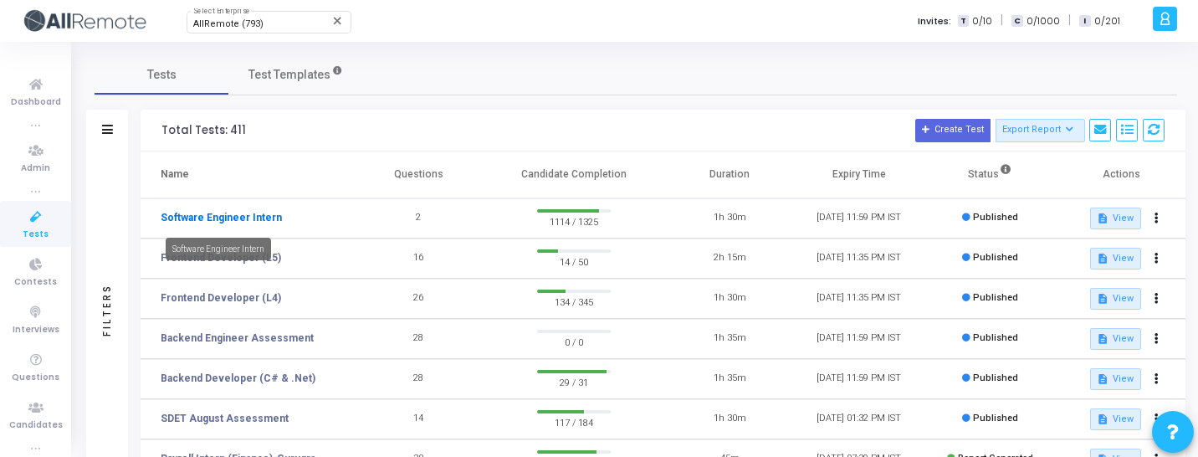
click at [258, 217] on link "Software Engineer Intern" at bounding box center [221, 217] width 121 height 15
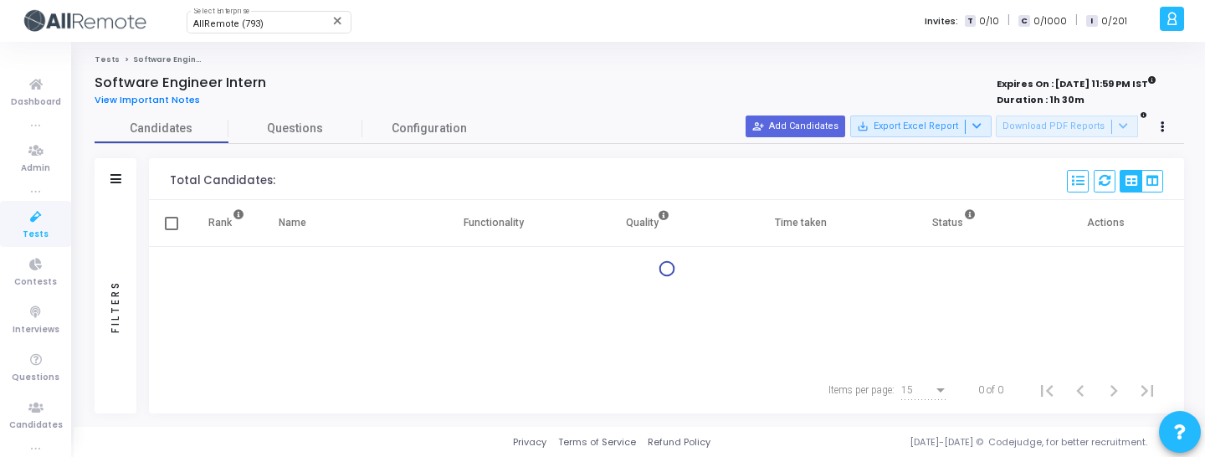
click at [98, 260] on div "Filters" at bounding box center [116, 306] width 42 height 213
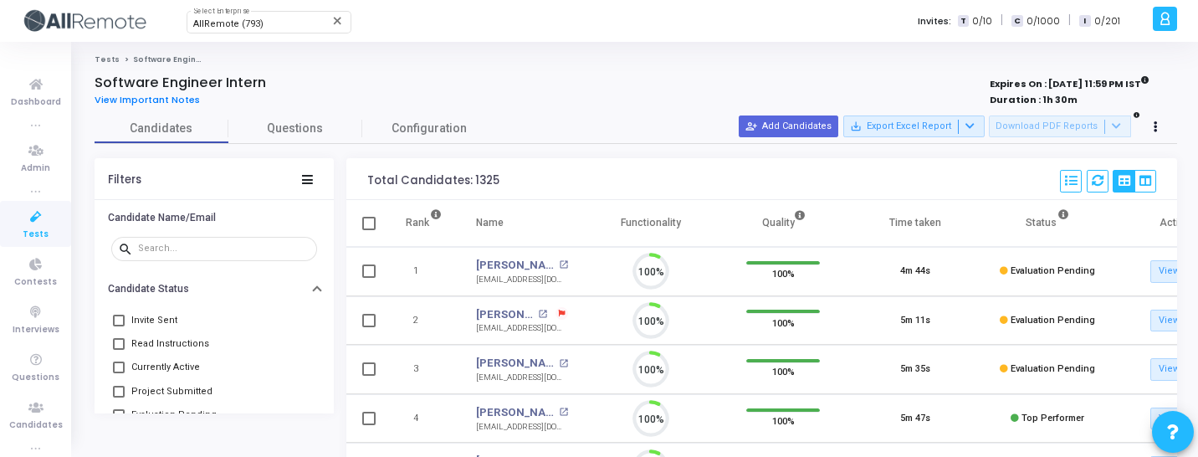
click at [176, 367] on span "Currently Active" at bounding box center [165, 367] width 69 height 20
click at [119, 373] on input "Currently Active" at bounding box center [118, 373] width 1 height 1
checkbox input "true"
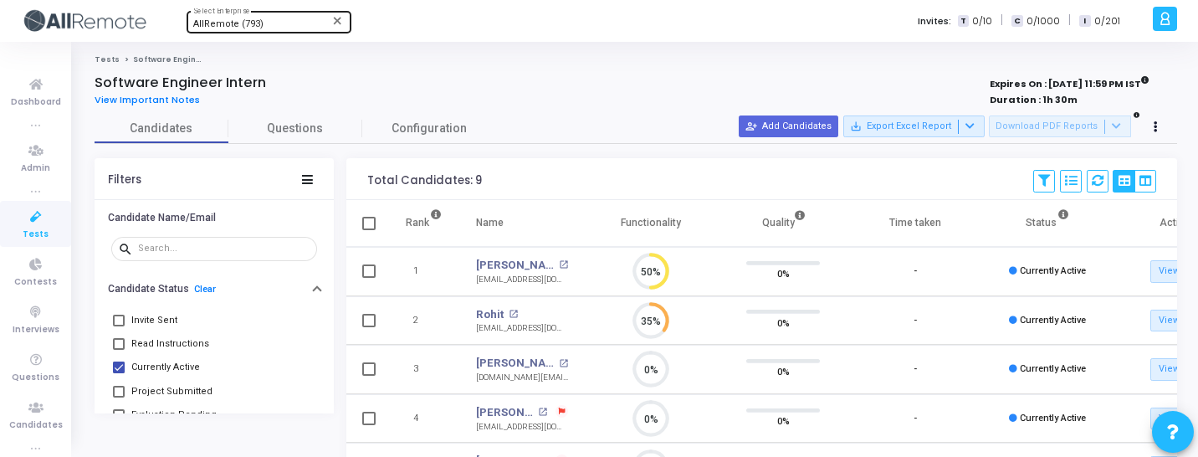
click at [283, 24] on div "AllRemote (793)" at bounding box center [261, 24] width 136 height 10
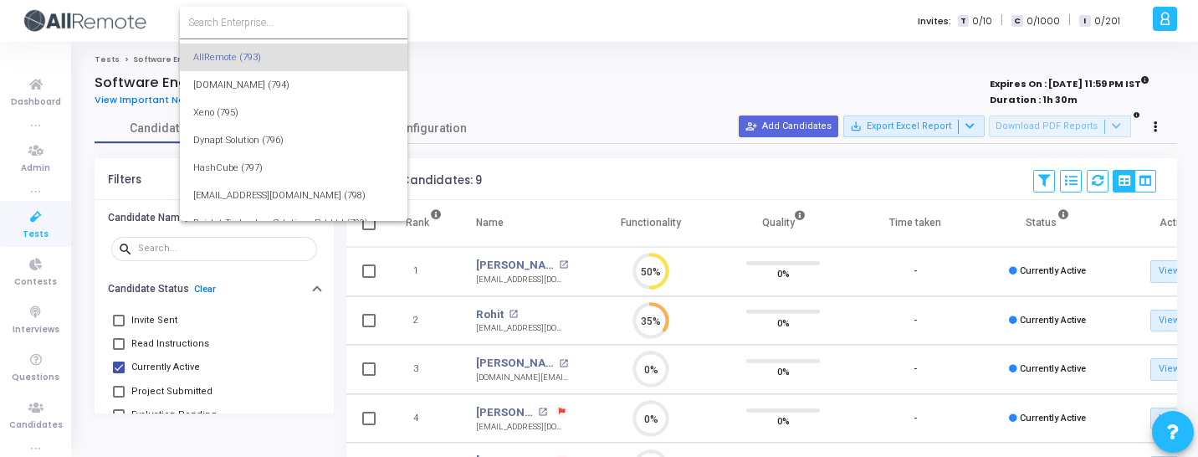
click at [283, 24] on input at bounding box center [293, 22] width 211 height 15
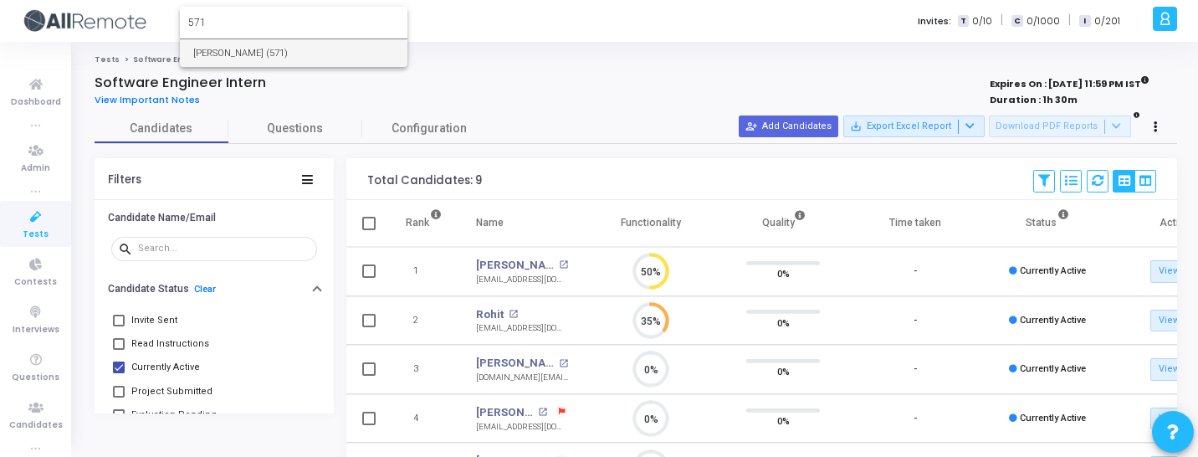
type input "571"
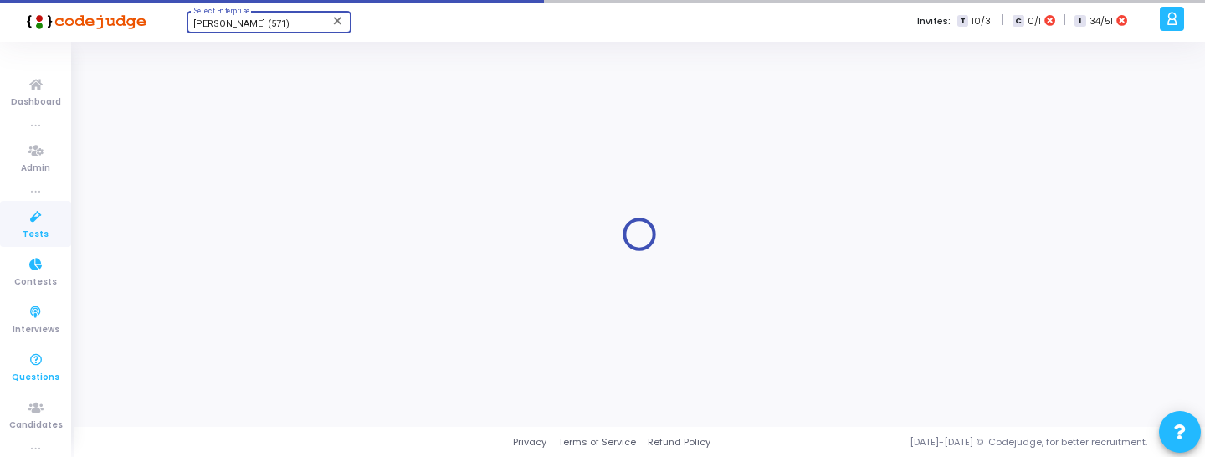
click at [33, 367] on icon at bounding box center [35, 360] width 35 height 21
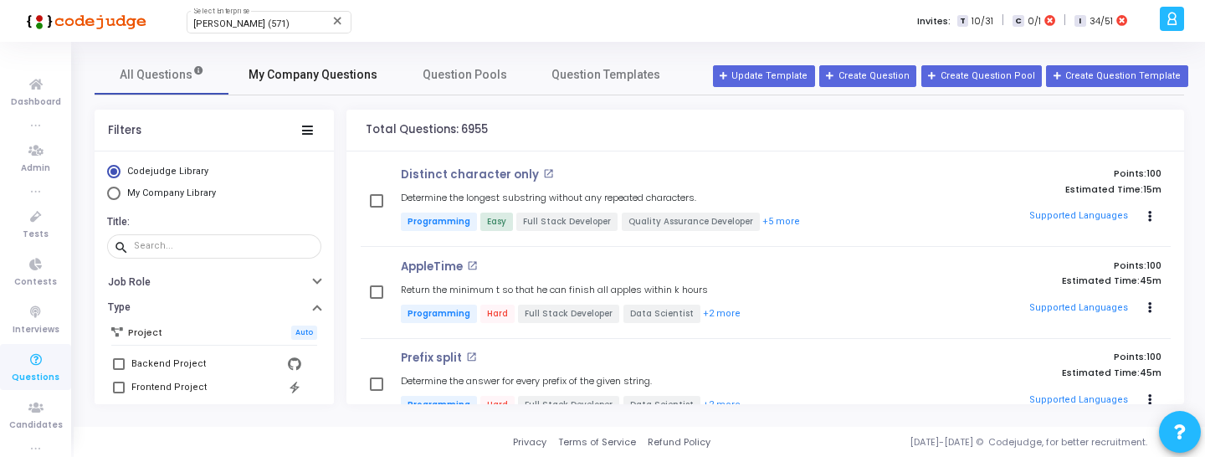
click at [338, 90] on link "My Company Questions" at bounding box center [312, 74] width 169 height 40
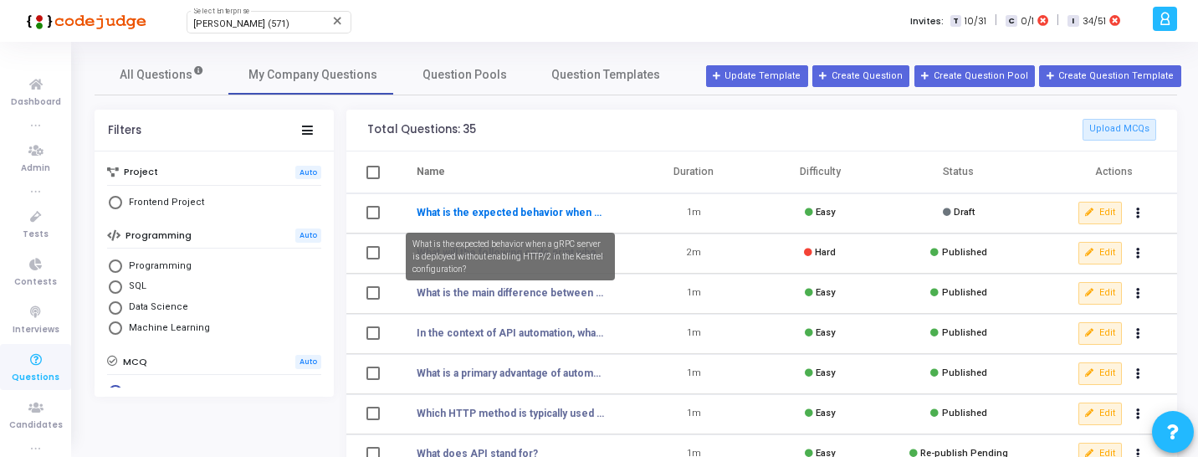
click at [466, 210] on link "What is the expected behavior when a gRPC server is deployed without enabling H…" at bounding box center [510, 212] width 187 height 15
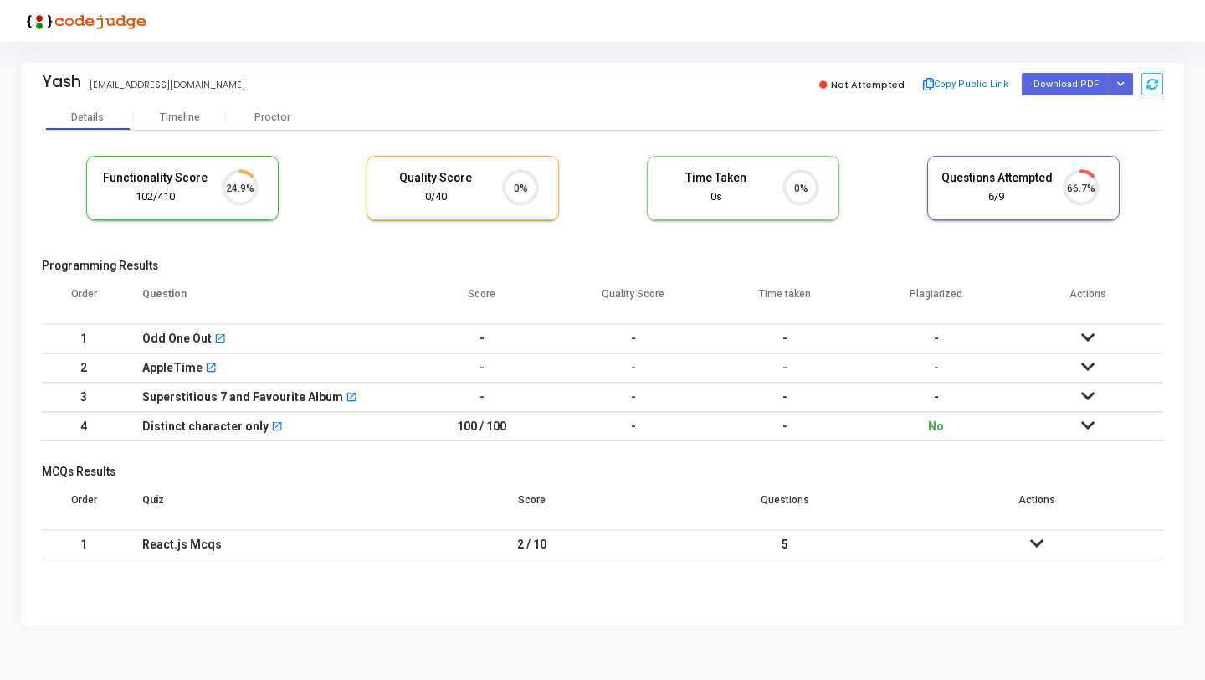
scroll to position [35, 43]
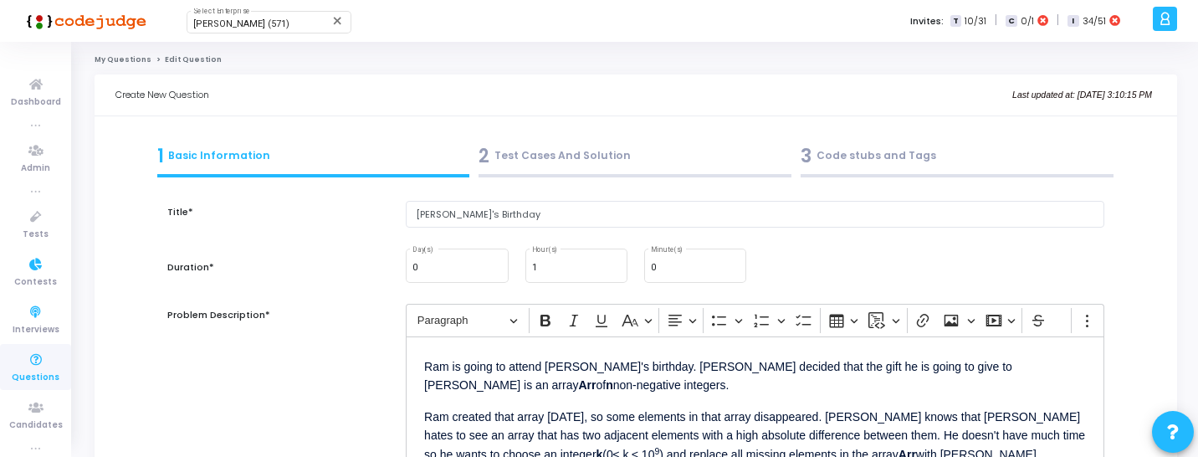
click at [37, 384] on link "Questions" at bounding box center [35, 367] width 71 height 46
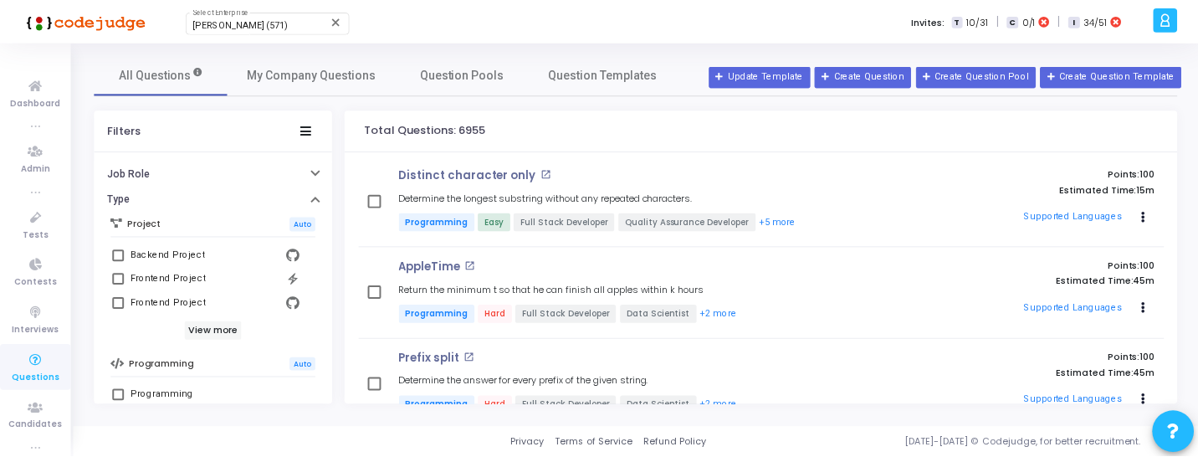
scroll to position [110, 0]
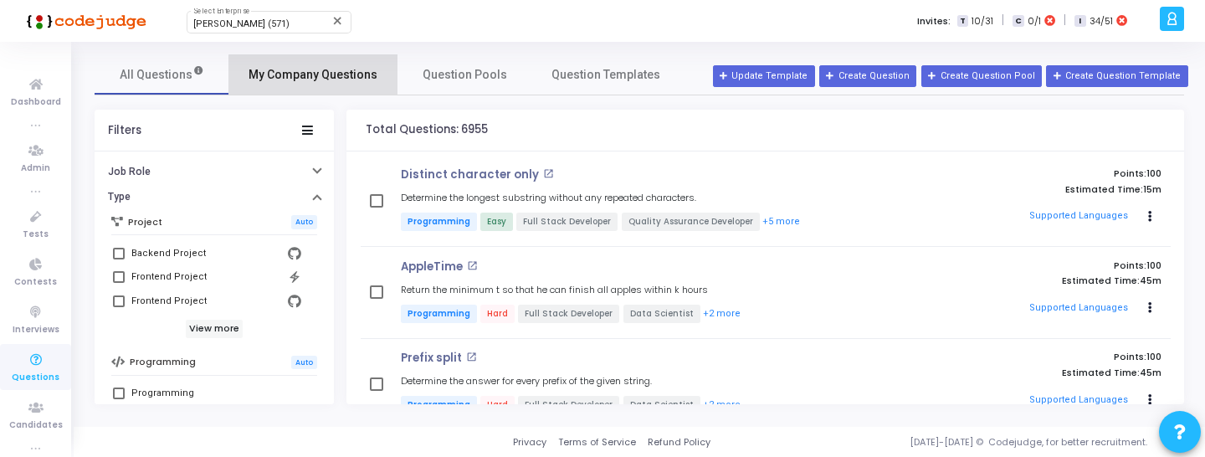
click at [330, 81] on span "My Company Questions" at bounding box center [313, 75] width 129 height 18
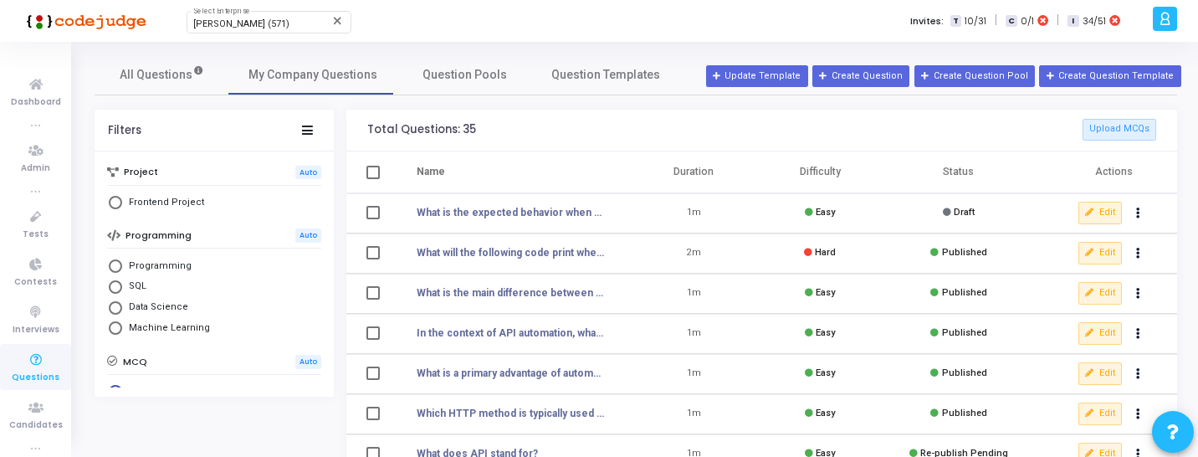
click at [115, 265] on span "Select Library" at bounding box center [115, 265] width 13 height 13
click at [115, 265] on input "Programming" at bounding box center [115, 265] width 13 height 13
radio input "true"
radio input "false"
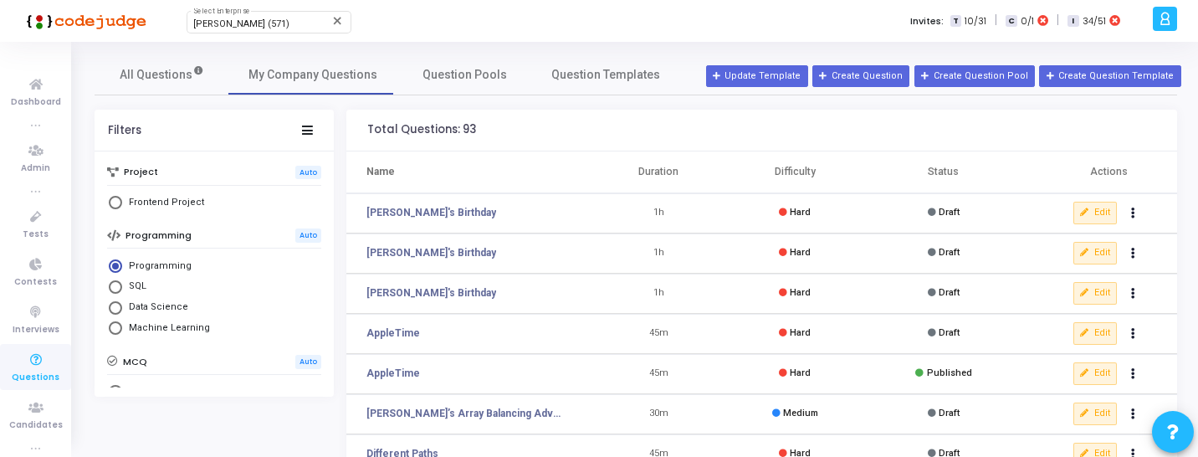
click at [129, 305] on span "Data Science" at bounding box center [155, 307] width 66 height 14
click at [122, 305] on input "Data Science" at bounding box center [115, 307] width 13 height 13
radio input "true"
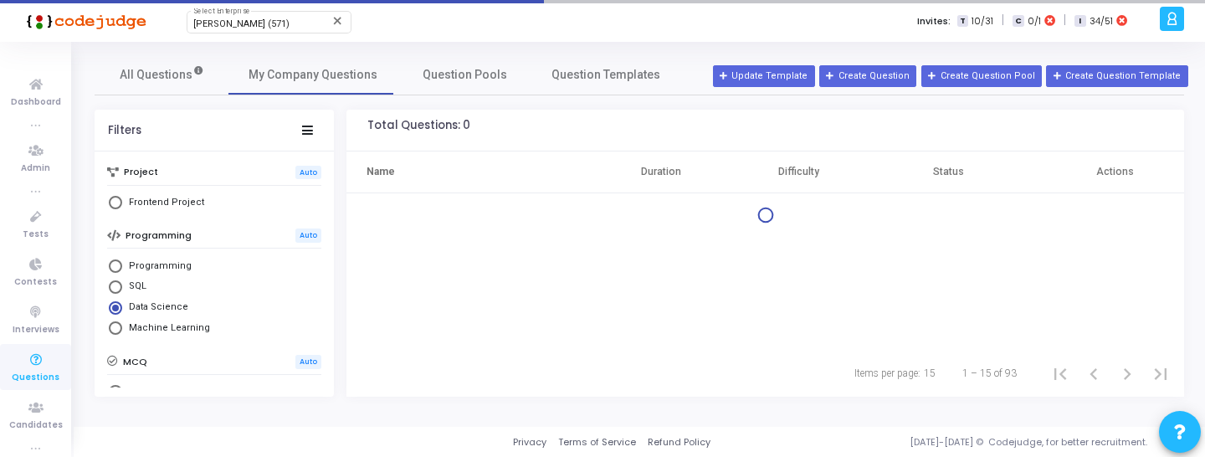
click at [120, 335] on mat-radio-button "Machine Learning" at bounding box center [214, 330] width 214 height 21
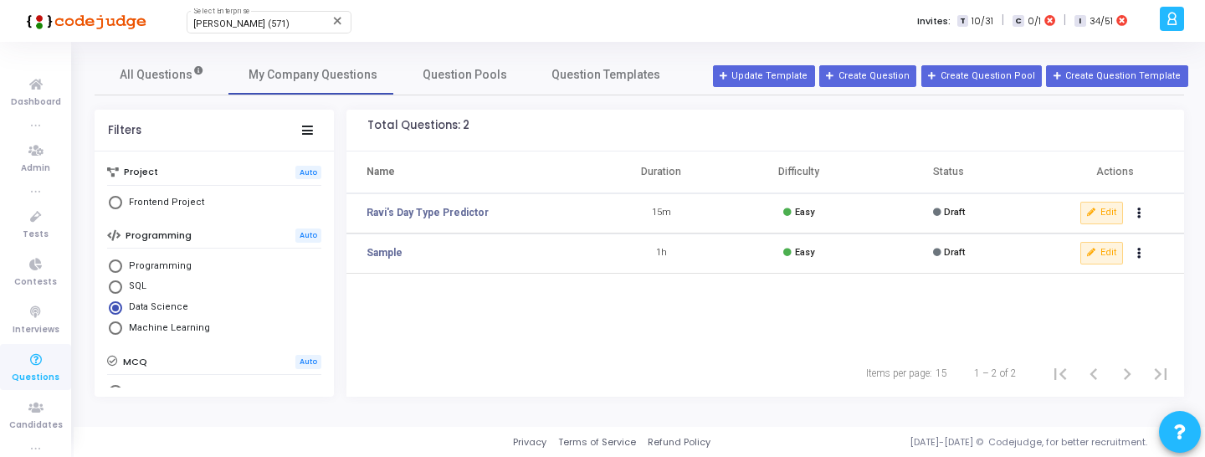
click at [119, 329] on span "Select Library" at bounding box center [115, 327] width 13 height 13
click at [119, 329] on input "Machine Learning" at bounding box center [115, 327] width 13 height 13
radio input "true"
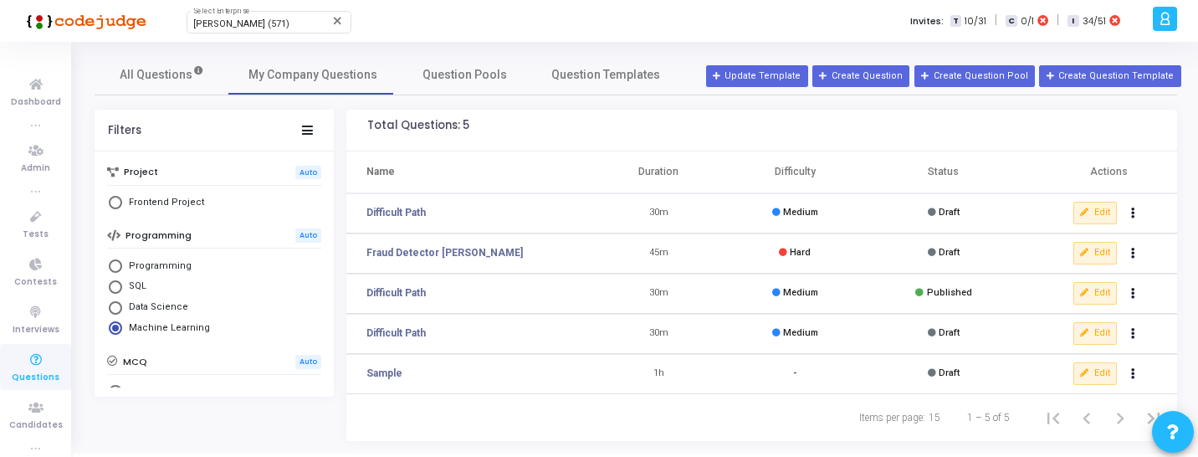
click at [113, 269] on span "Select Library" at bounding box center [115, 265] width 13 height 13
click at [113, 269] on input "Programming" at bounding box center [115, 265] width 13 height 13
radio input "true"
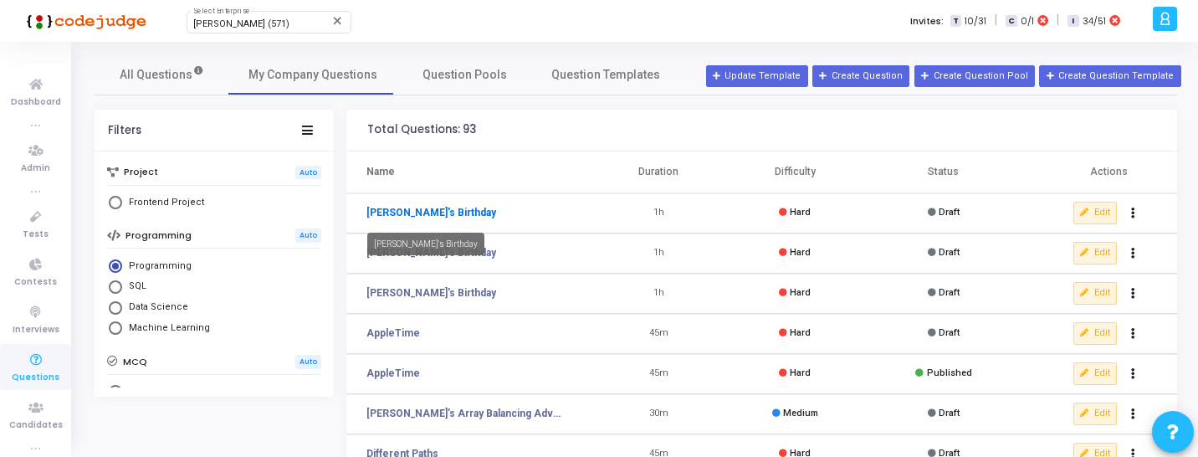
click at [417, 216] on link "[PERSON_NAME]'s Birthday" at bounding box center [432, 212] width 130 height 15
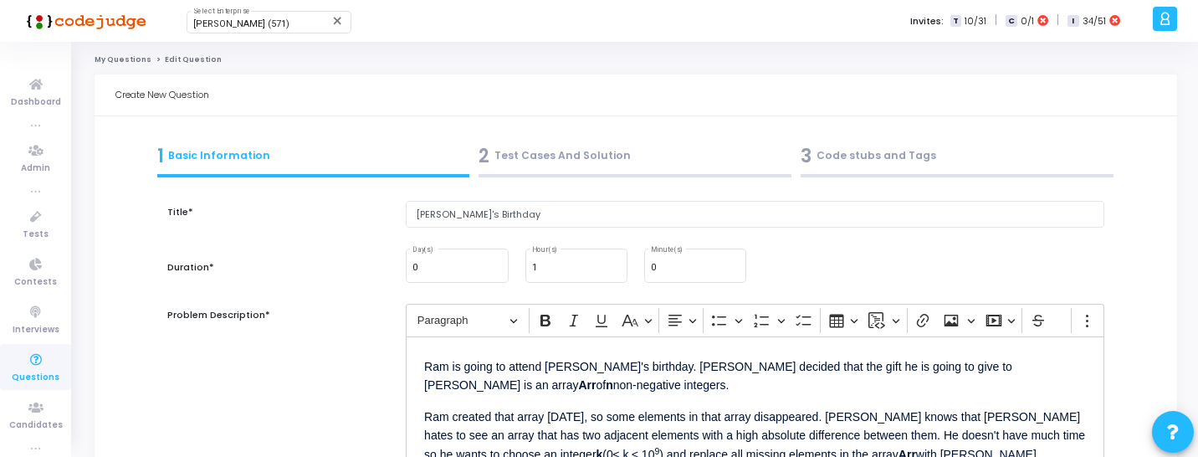
click at [593, 163] on div "2 Test Cases And Solution" at bounding box center [635, 156] width 313 height 28
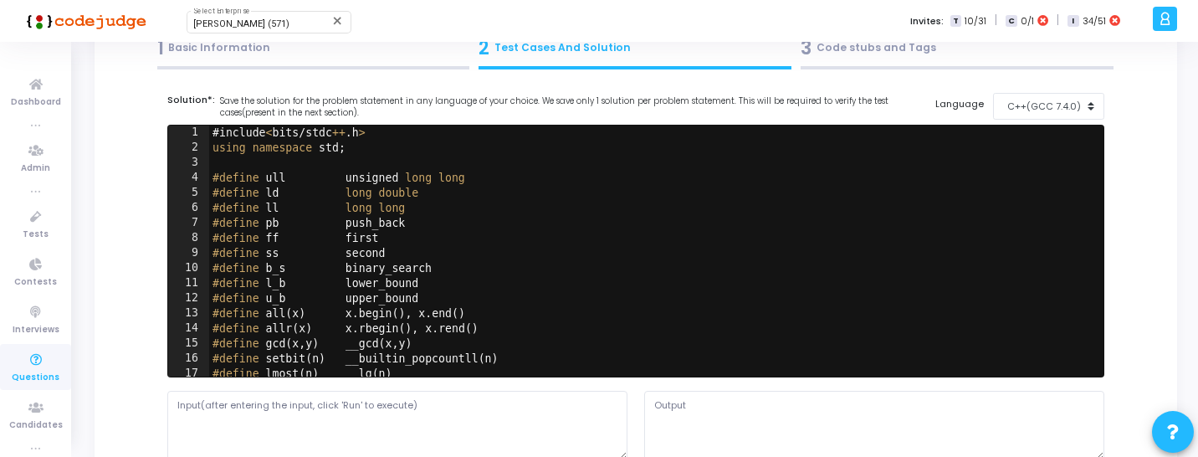
click at [818, 50] on div "3 Code stubs and Tags" at bounding box center [957, 48] width 313 height 28
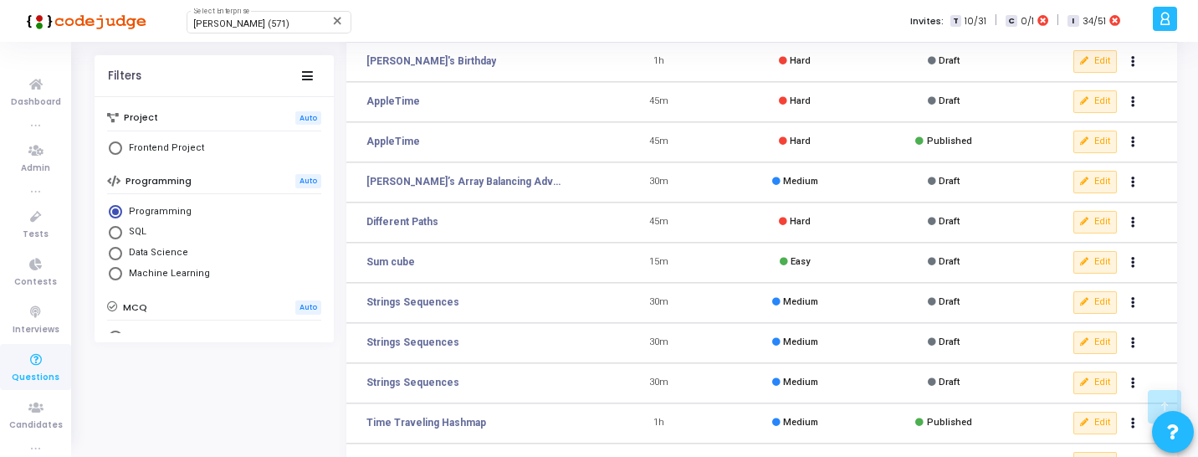
scroll to position [429, 0]
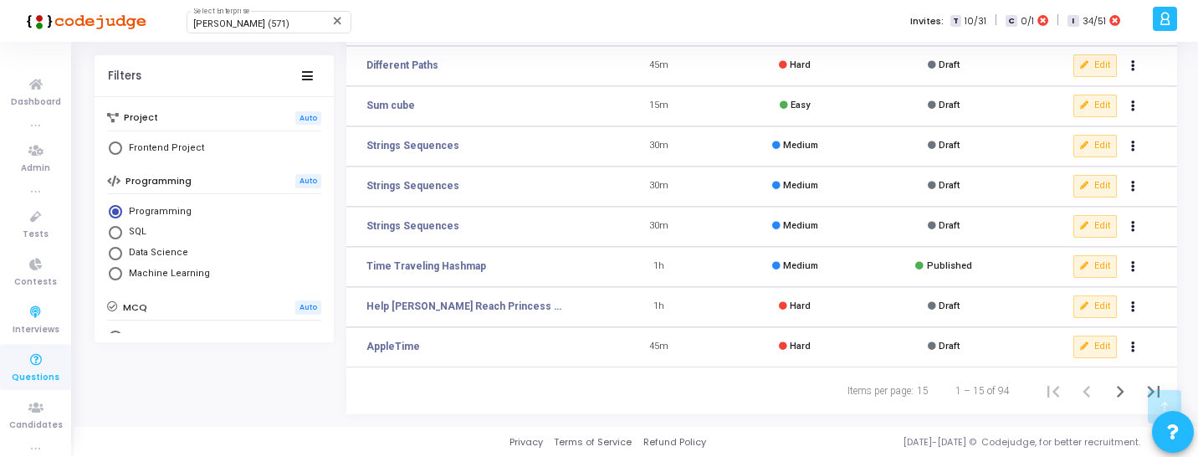
click at [44, 367] on icon at bounding box center [35, 360] width 35 height 21
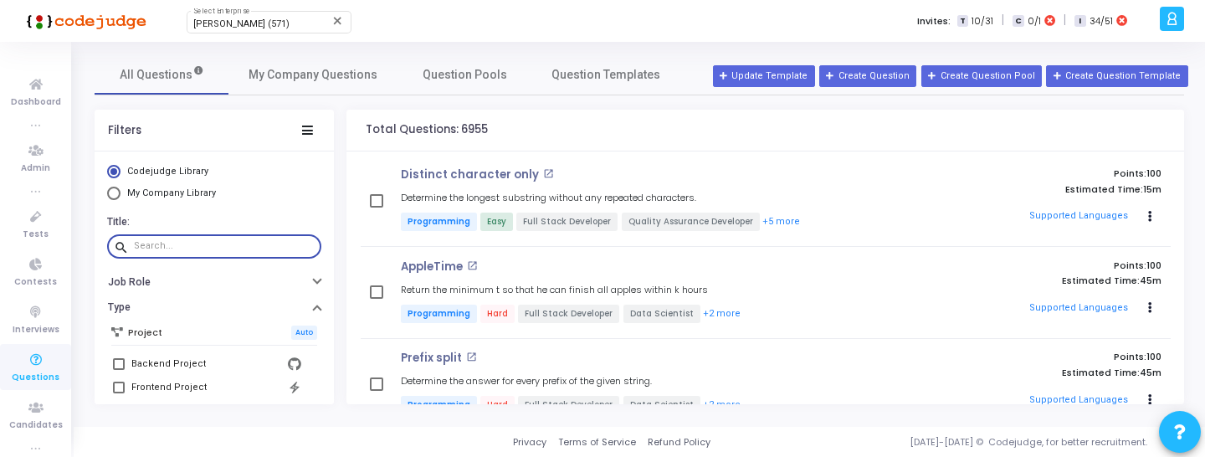
click at [264, 249] on input "text" at bounding box center [224, 246] width 181 height 10
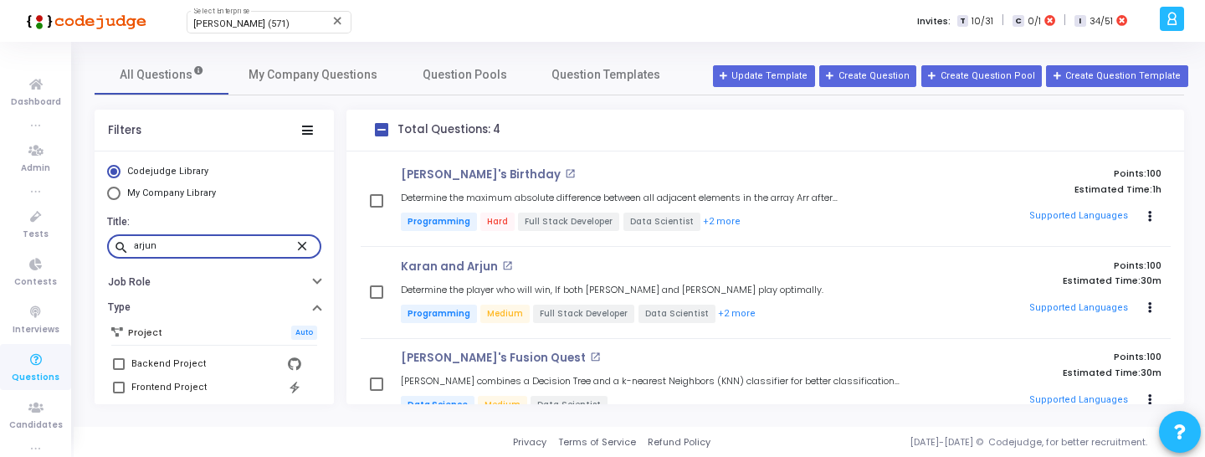
type input "arjun"
click at [329, 66] on span "My Company Questions" at bounding box center [313, 75] width 129 height 18
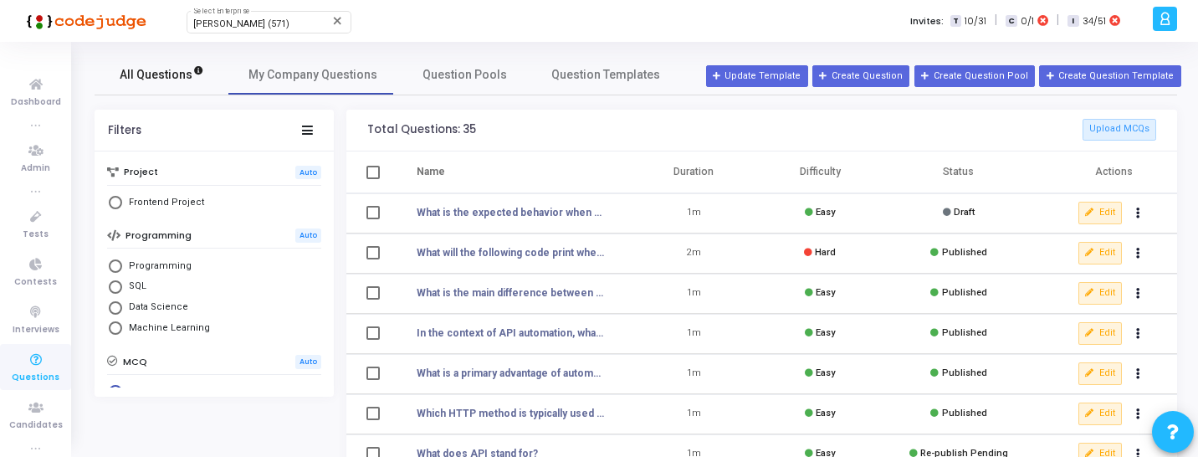
click at [205, 71] on link "All Questions" at bounding box center [162, 74] width 134 height 40
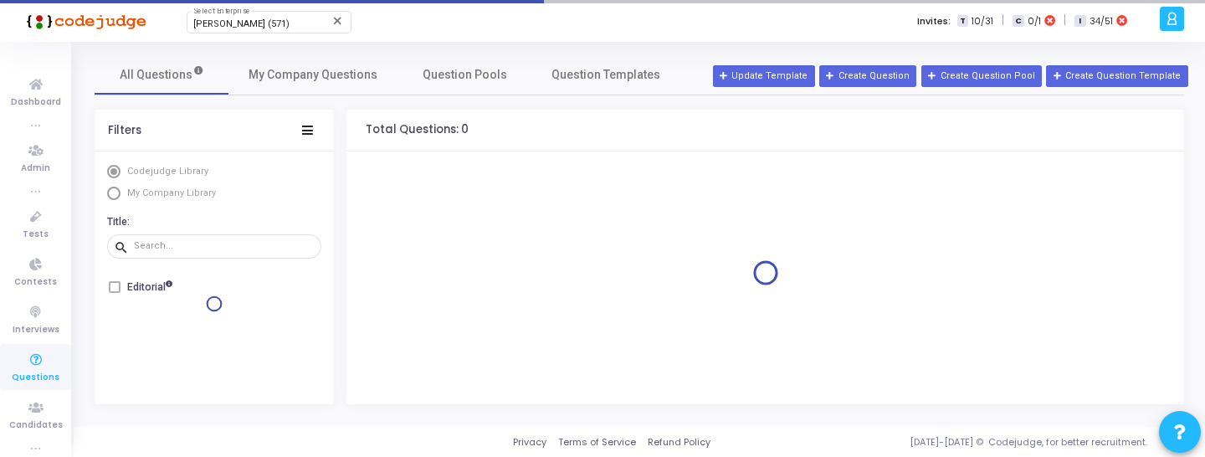
click at [177, 193] on span "My Company Library" at bounding box center [171, 192] width 89 height 11
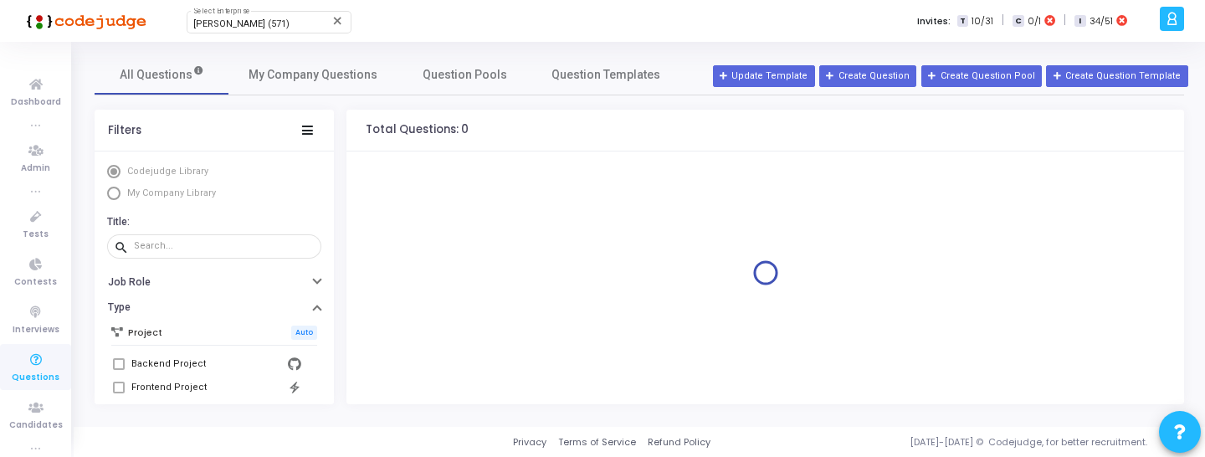
click at [177, 193] on span "My Company Library" at bounding box center [171, 192] width 89 height 11
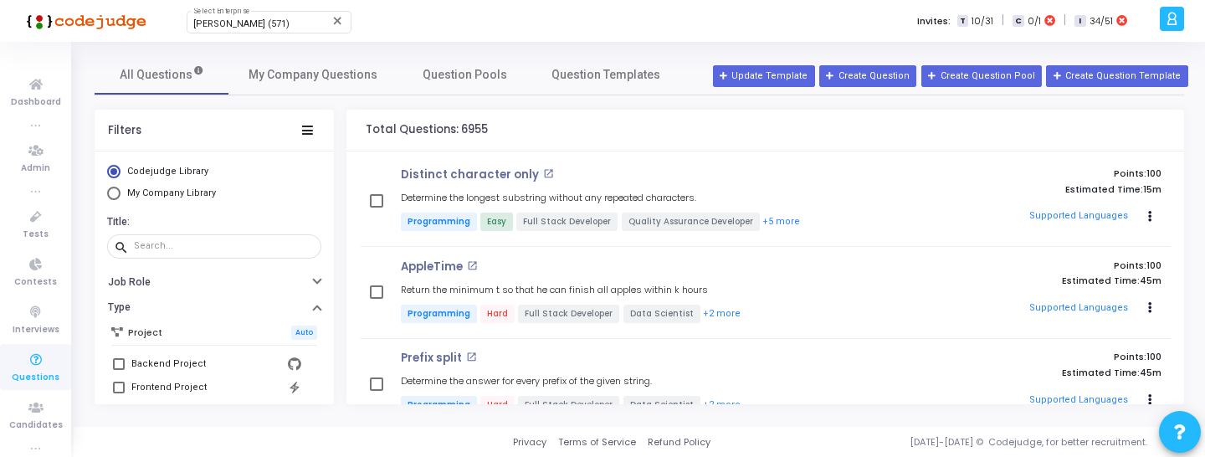
click at [174, 194] on span "My Company Library" at bounding box center [171, 192] width 89 height 11
click at [121, 194] on input "My Company Library" at bounding box center [113, 193] width 13 height 13
radio input "true"
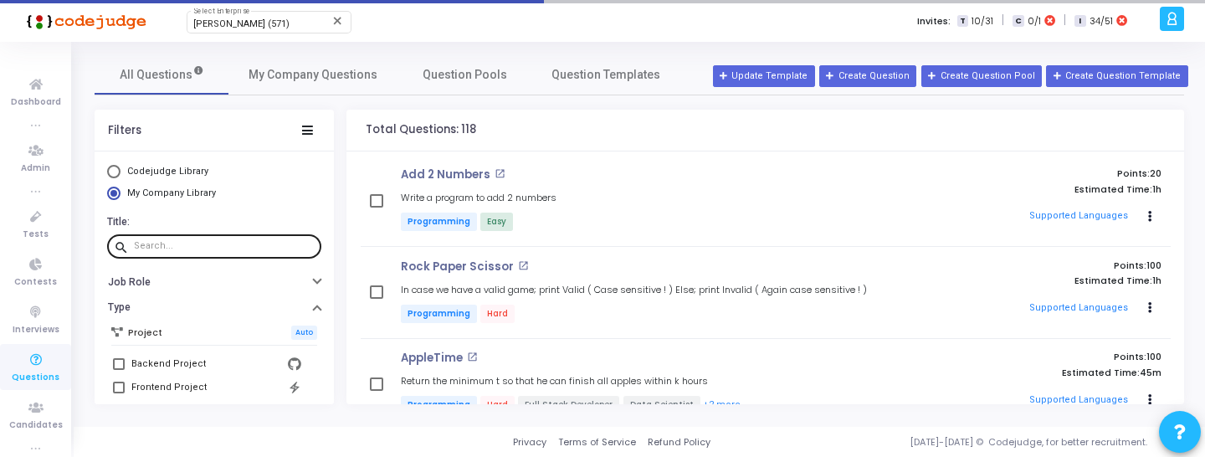
click at [198, 247] on input "text" at bounding box center [224, 246] width 181 height 10
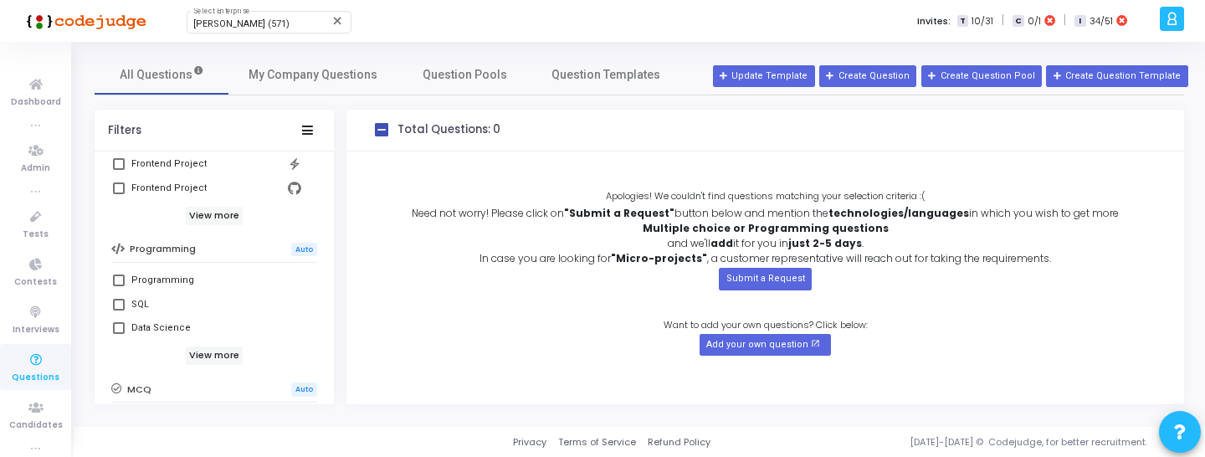
scroll to position [254, 0]
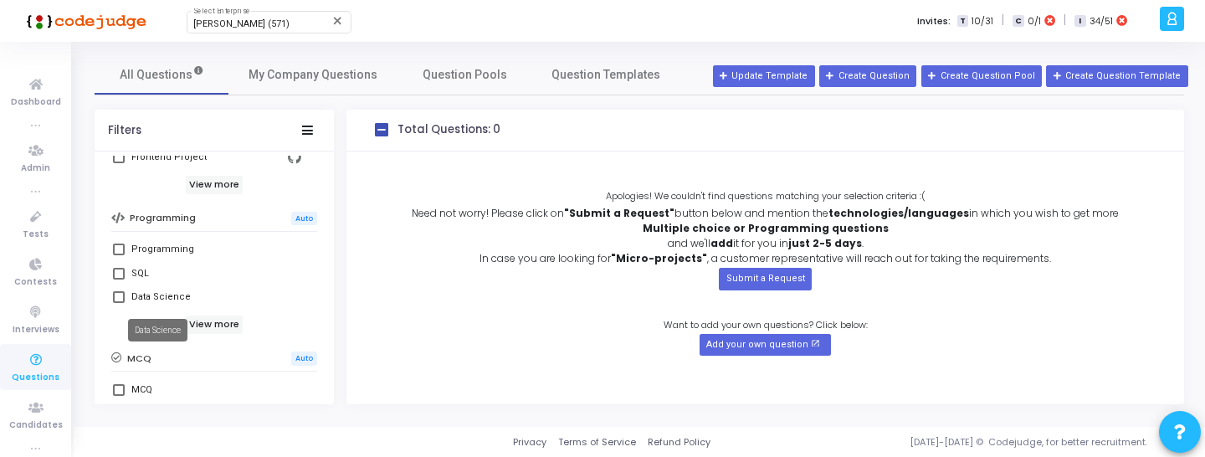
type input "arjun"
click at [192, 327] on mat-tooltip-component "Data Science" at bounding box center [157, 330] width 83 height 46
